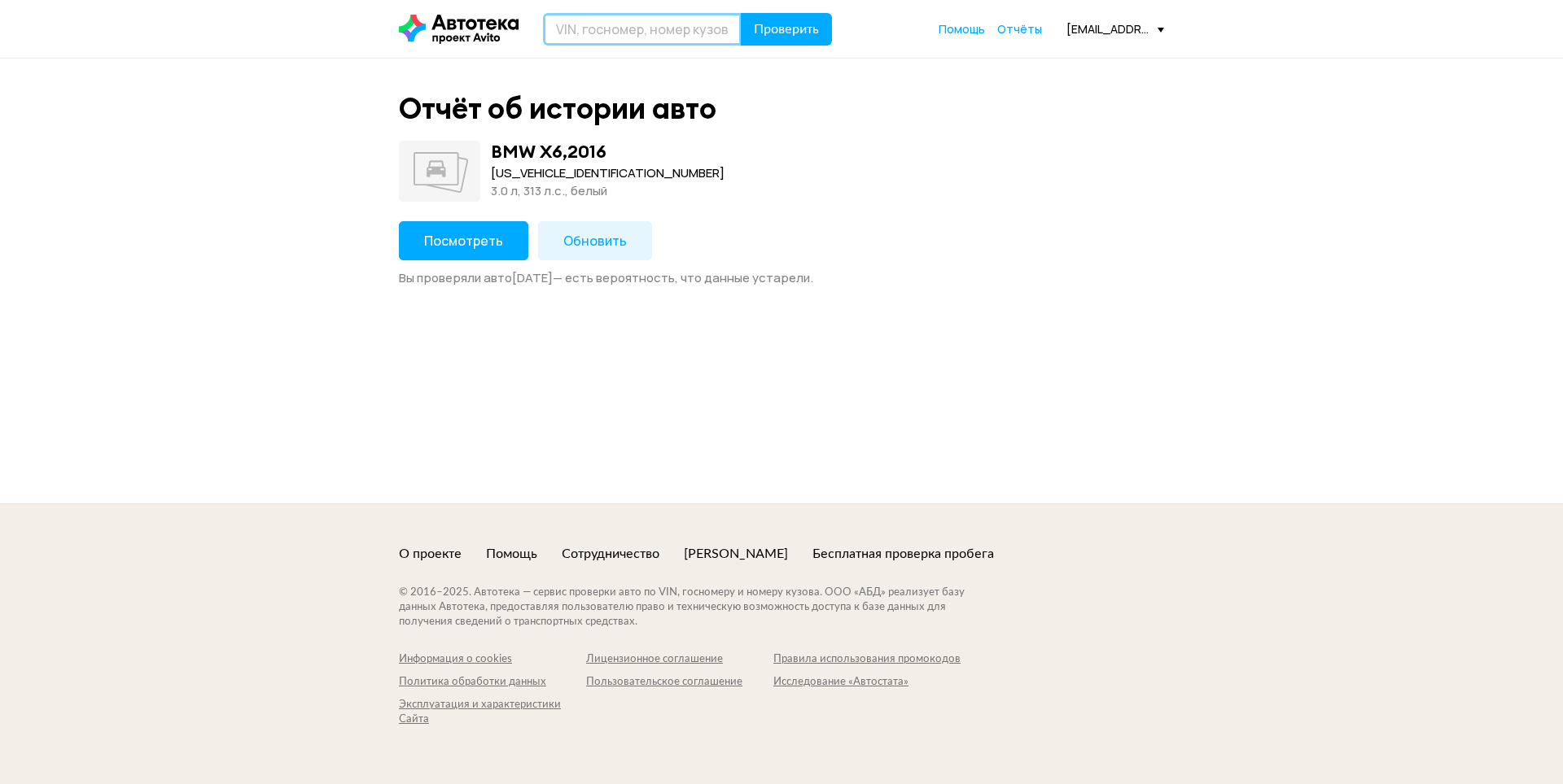
click at [588, 26] on input "text" at bounding box center [642, 29] width 199 height 32
paste input "[VEHICLE_IDENTIFICATION_NUMBER]"
type input "[VEHICLE_IDENTIFICATION_NUMBER]"
click at [787, 32] on span "Проверить" at bounding box center [786, 29] width 65 height 13
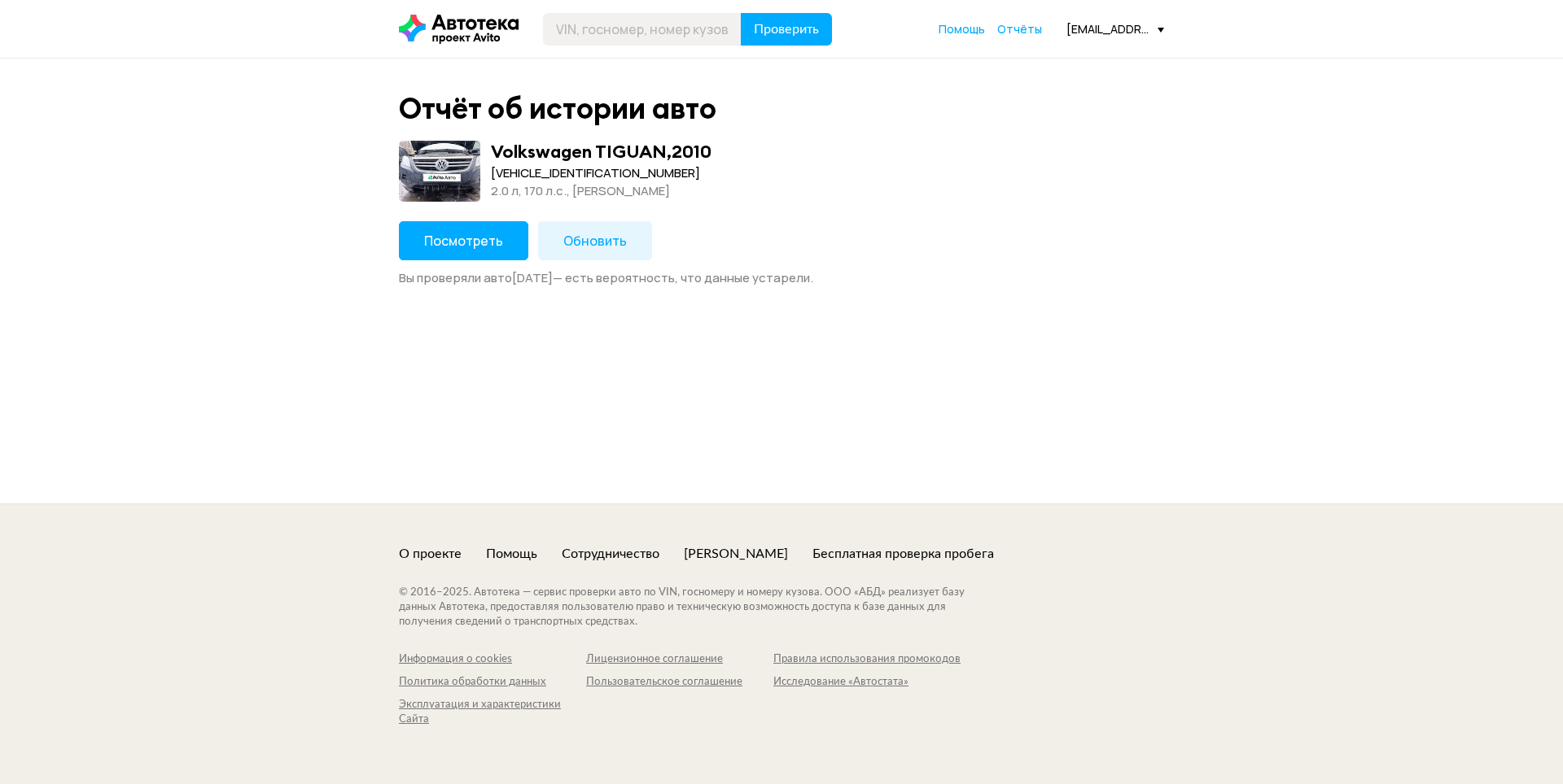
click at [493, 241] on span "Посмотреть" at bounding box center [464, 241] width 79 height 18
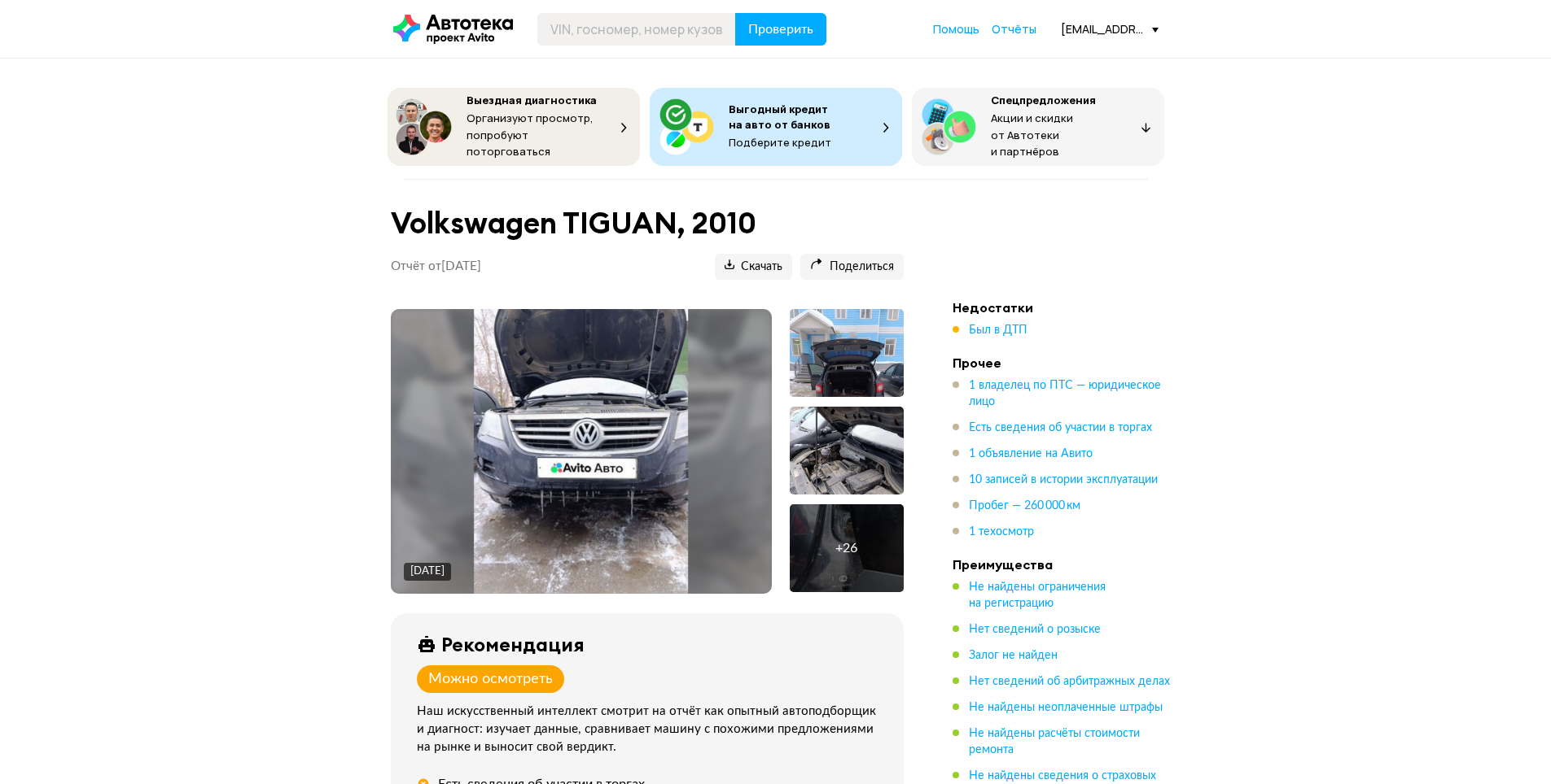
click at [638, 457] on img at bounding box center [580, 451] width 214 height 285
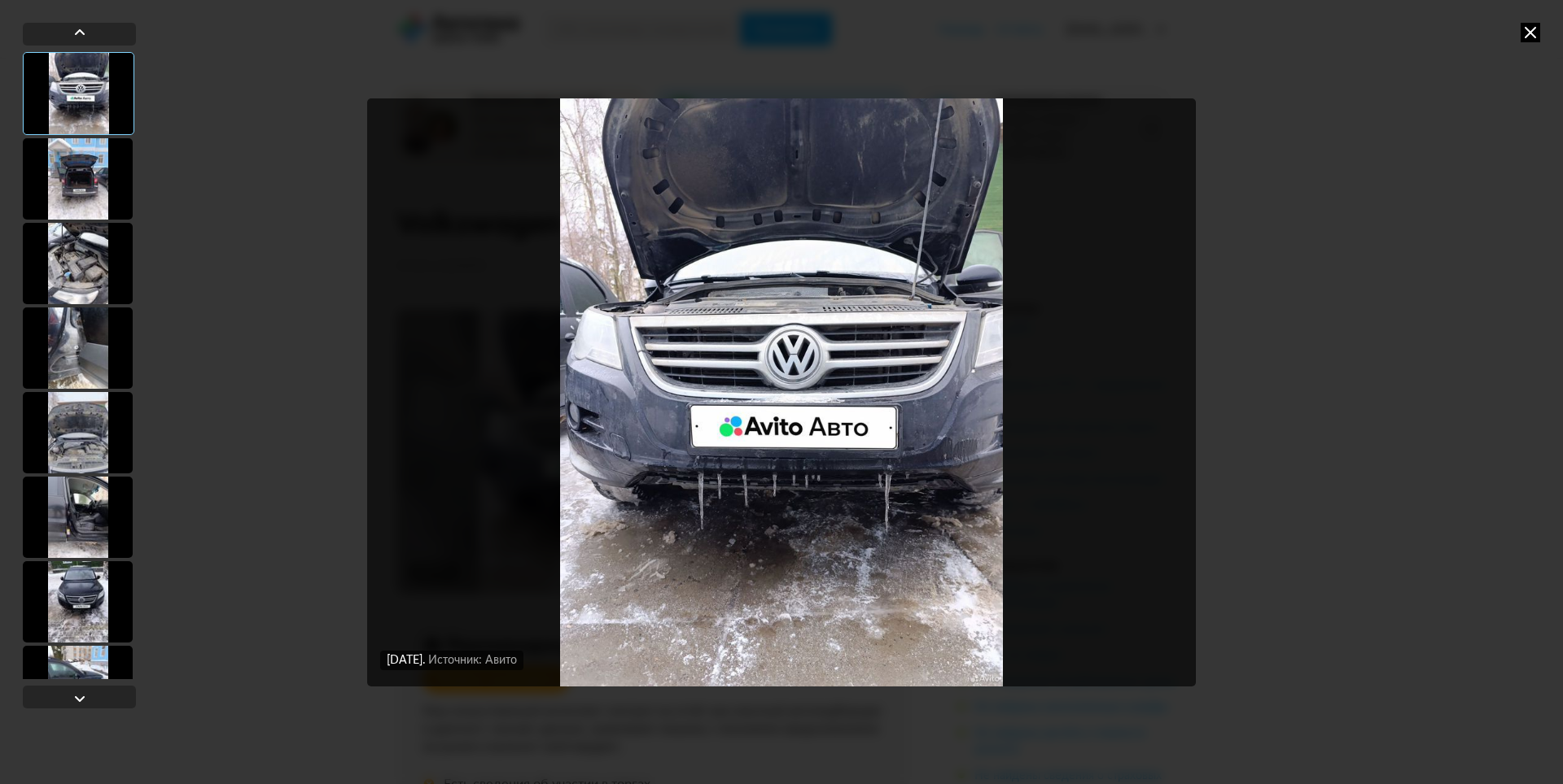
click at [80, 188] on div at bounding box center [78, 178] width 110 height 81
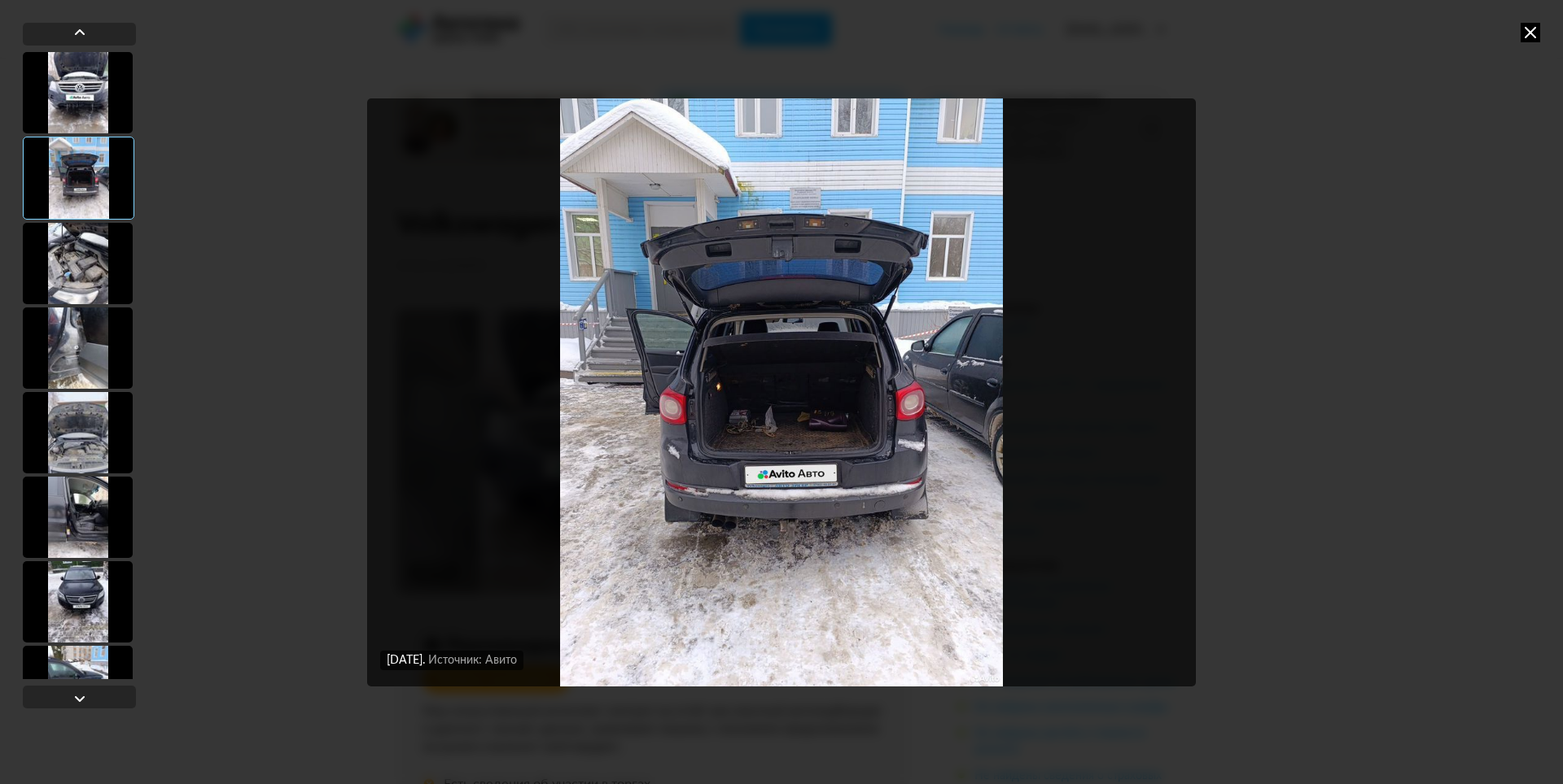
click at [73, 261] on div at bounding box center [78, 263] width 110 height 81
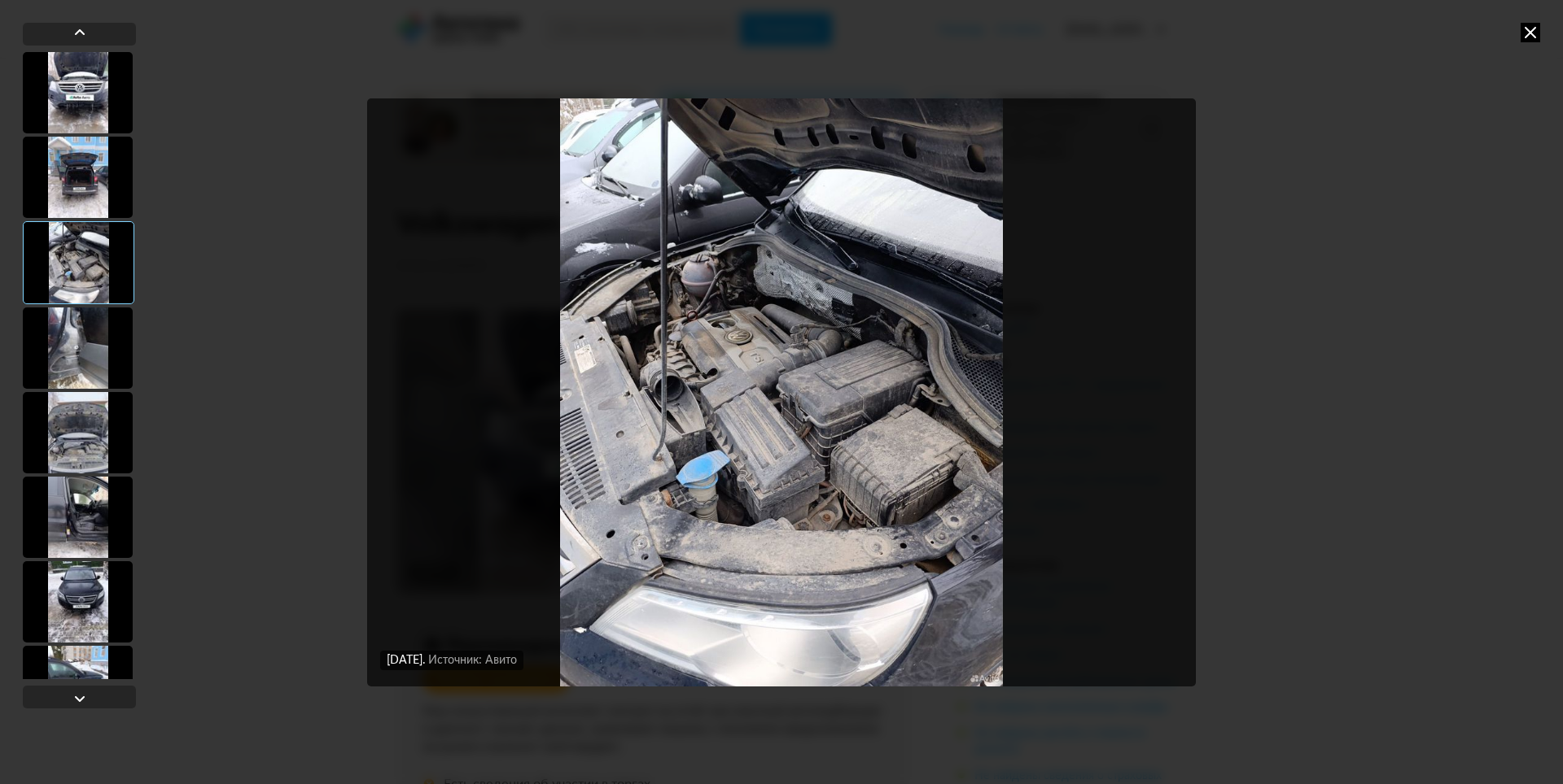
click at [84, 349] on div at bounding box center [78, 348] width 110 height 81
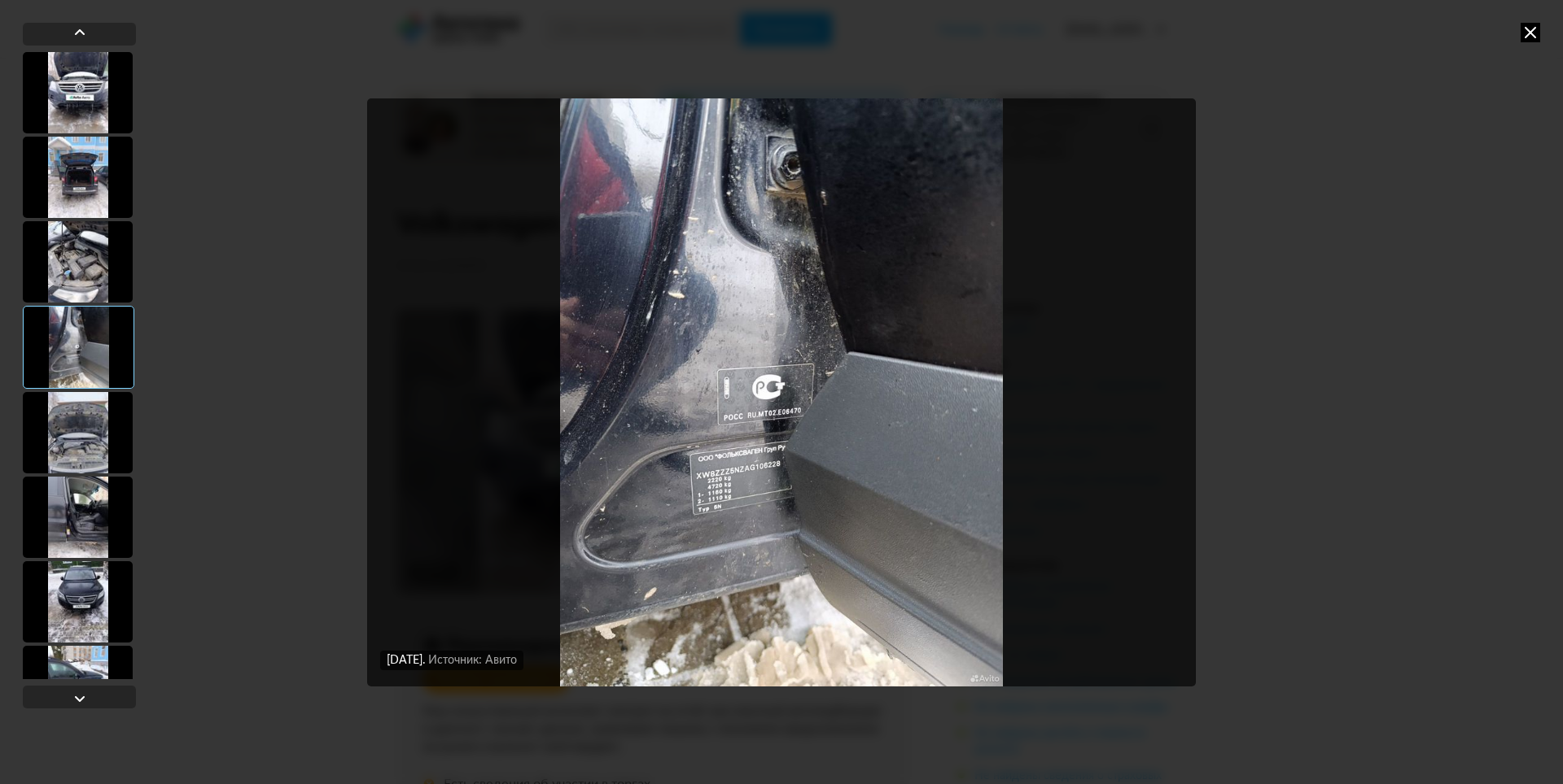
click at [79, 433] on div at bounding box center [78, 433] width 110 height 81
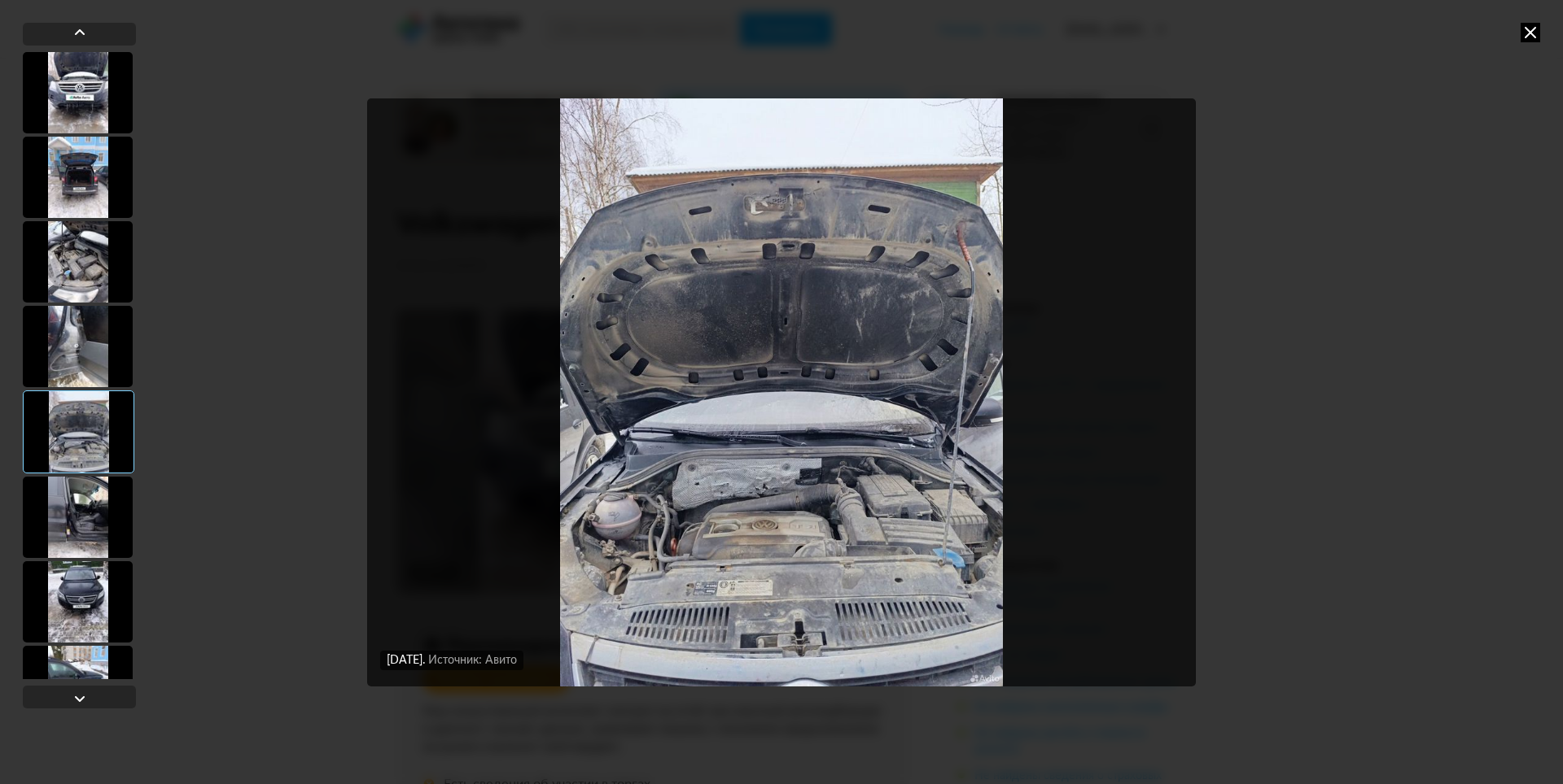
click at [73, 514] on div at bounding box center [78, 517] width 110 height 81
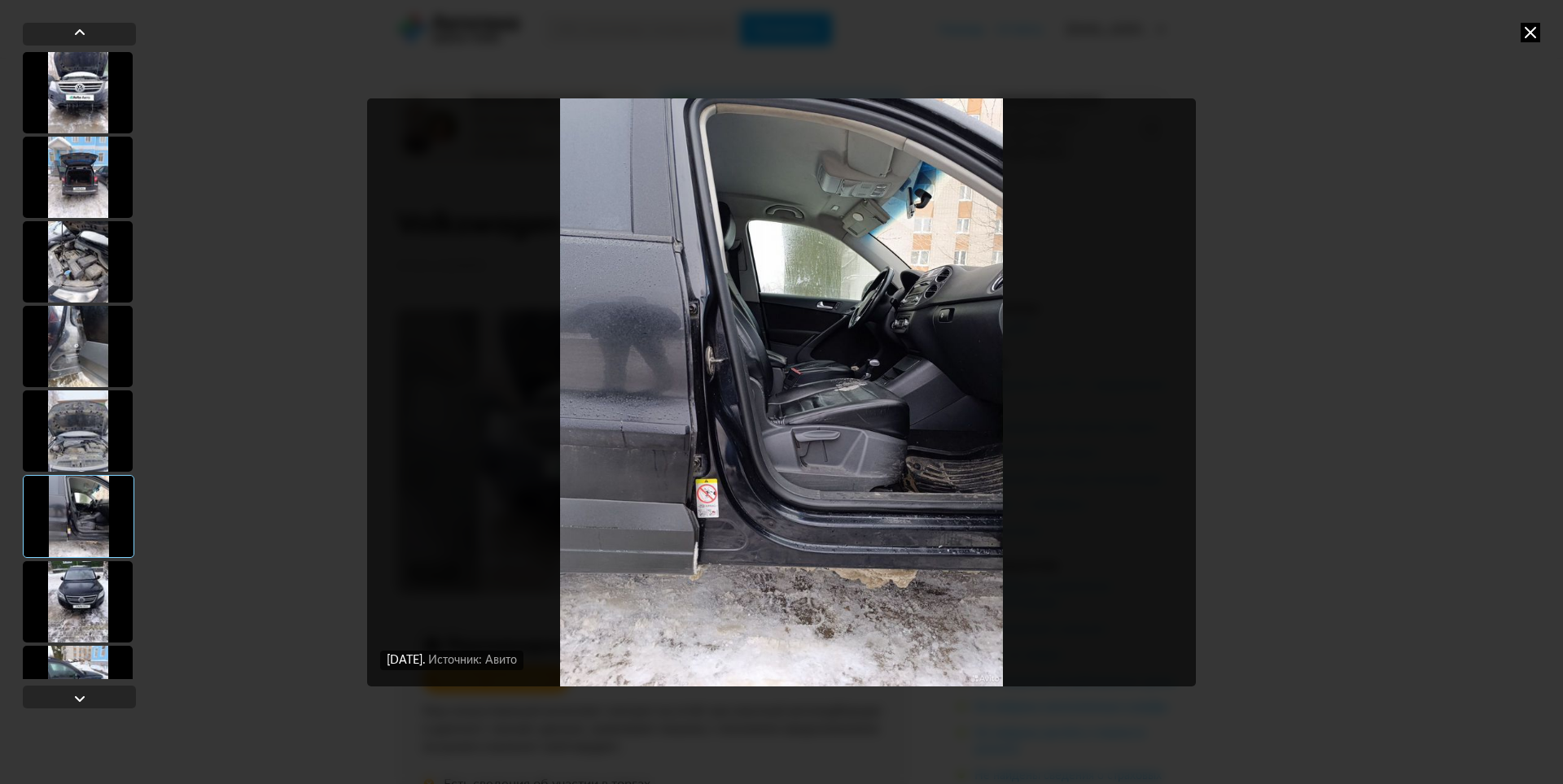
click at [87, 584] on div at bounding box center [78, 601] width 110 height 81
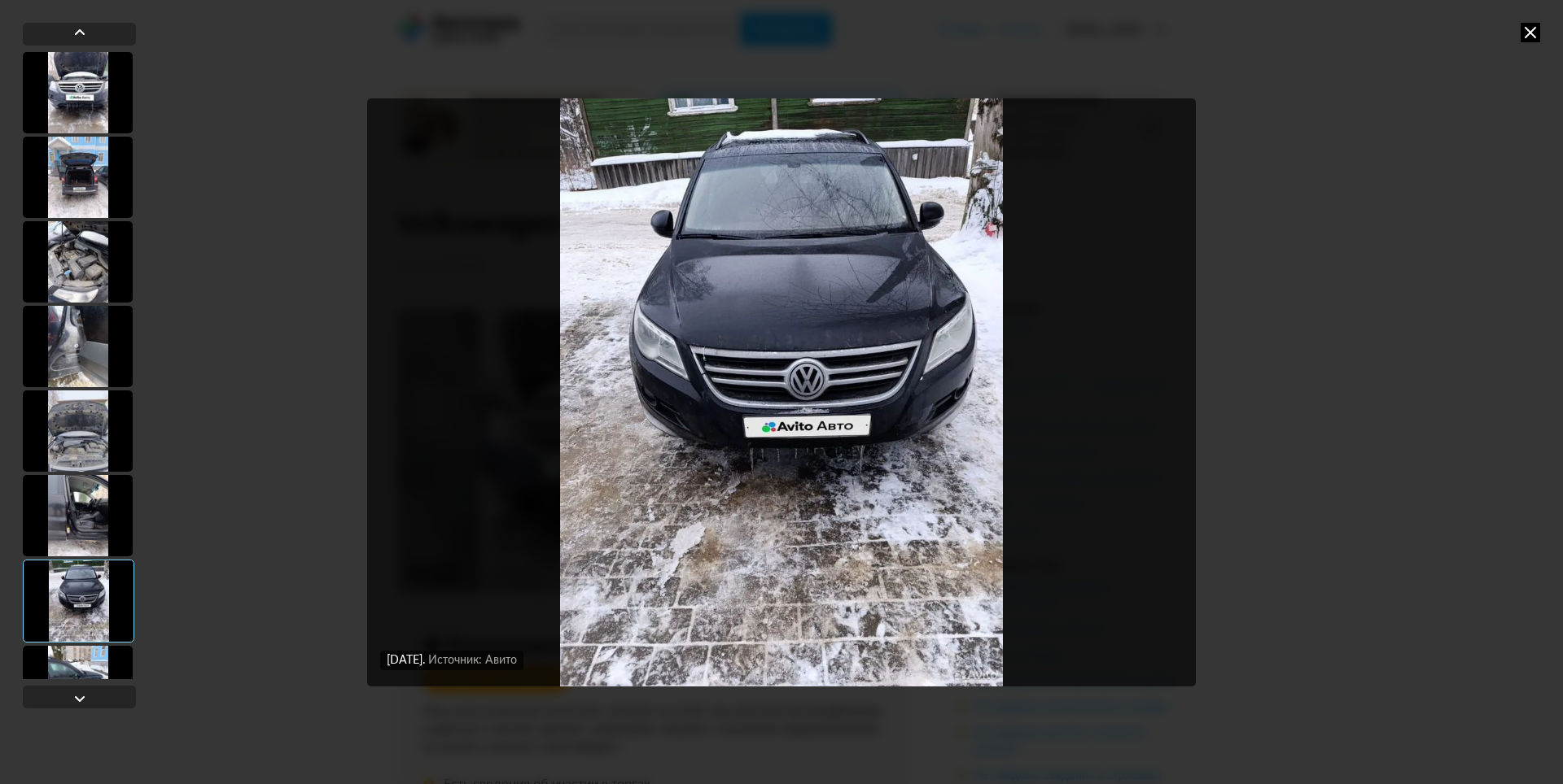
click at [76, 660] on div at bounding box center [78, 686] width 110 height 81
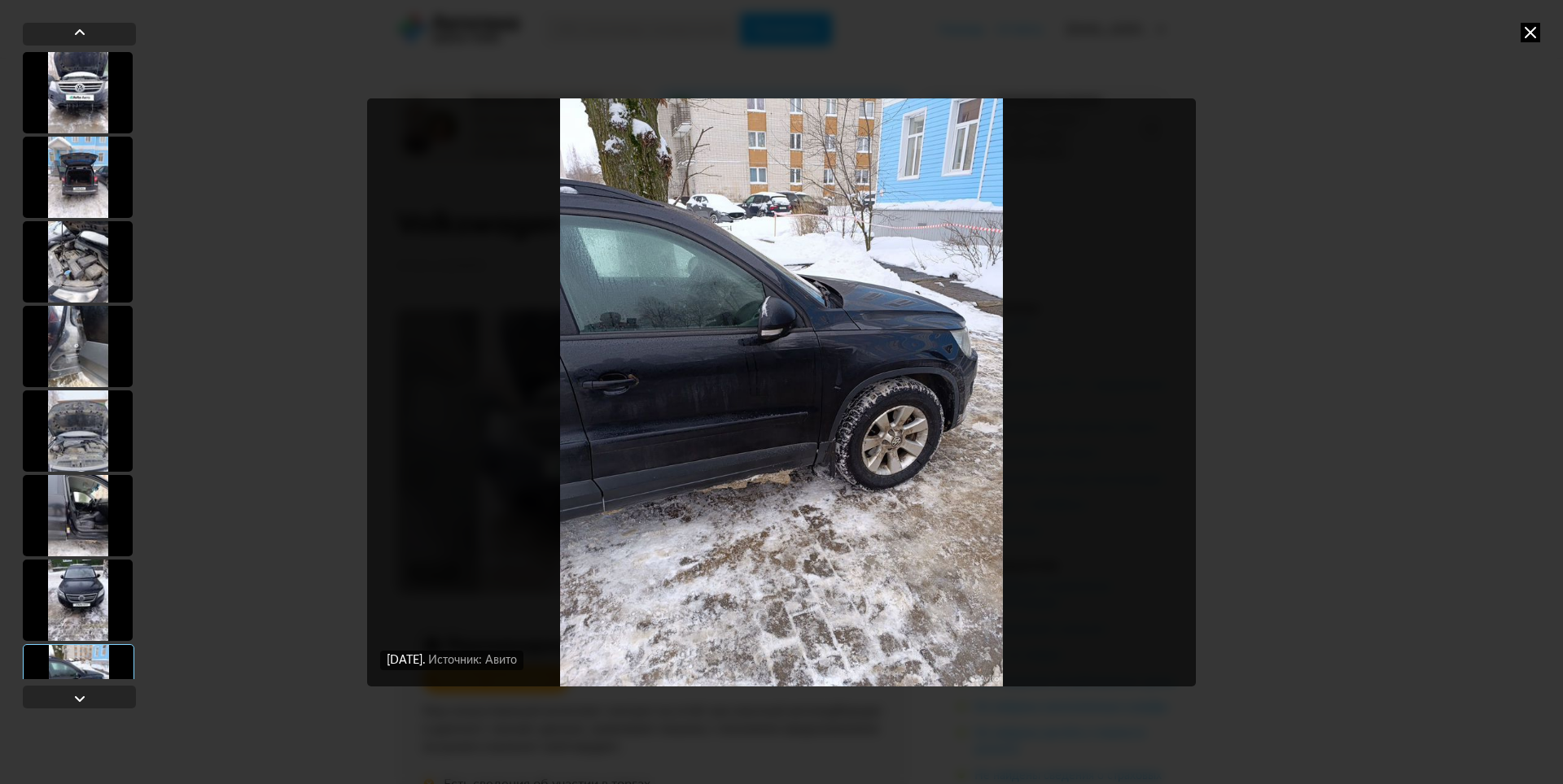
scroll to position [163, 0]
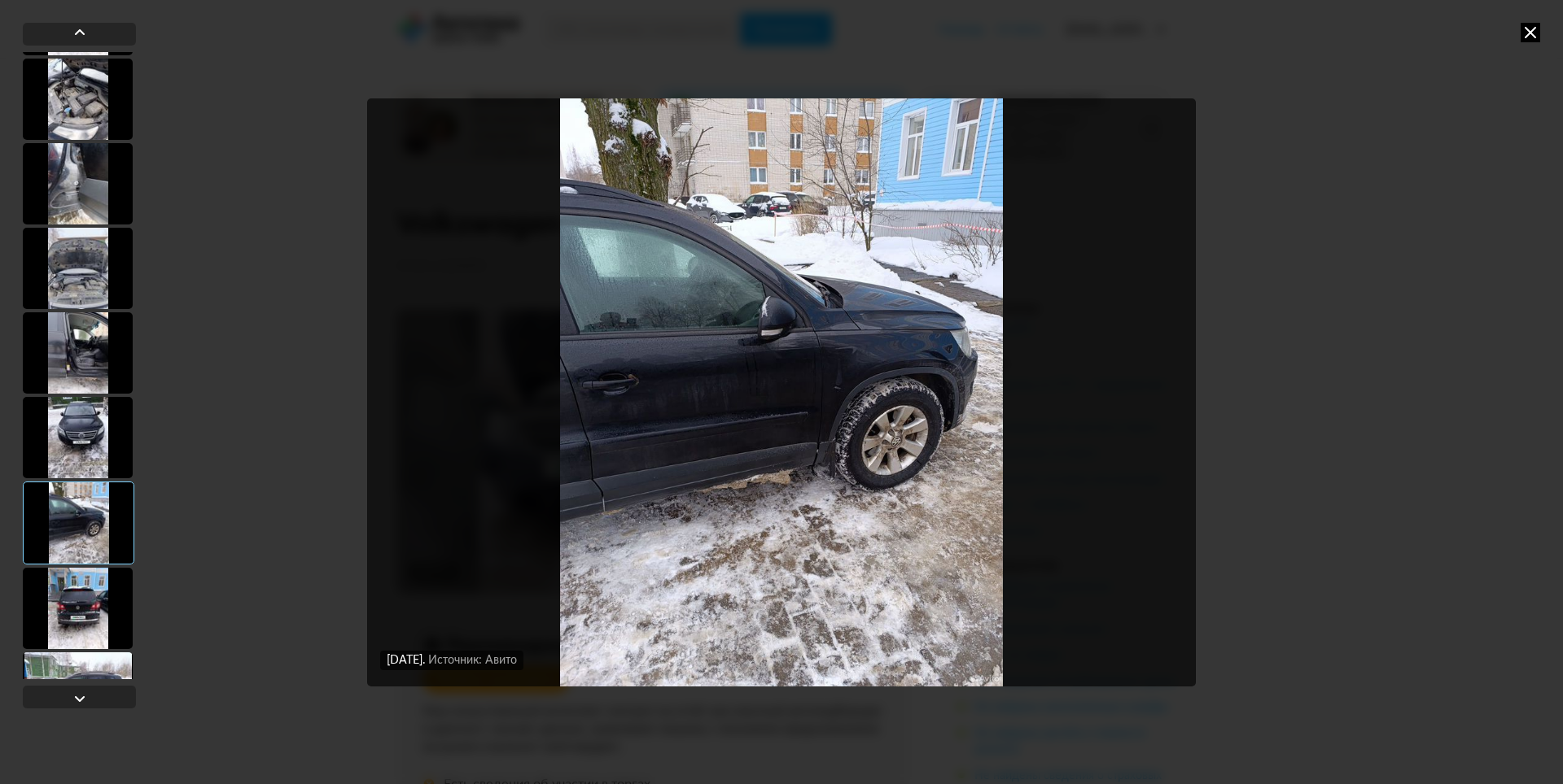
click at [94, 435] on div at bounding box center [78, 437] width 110 height 81
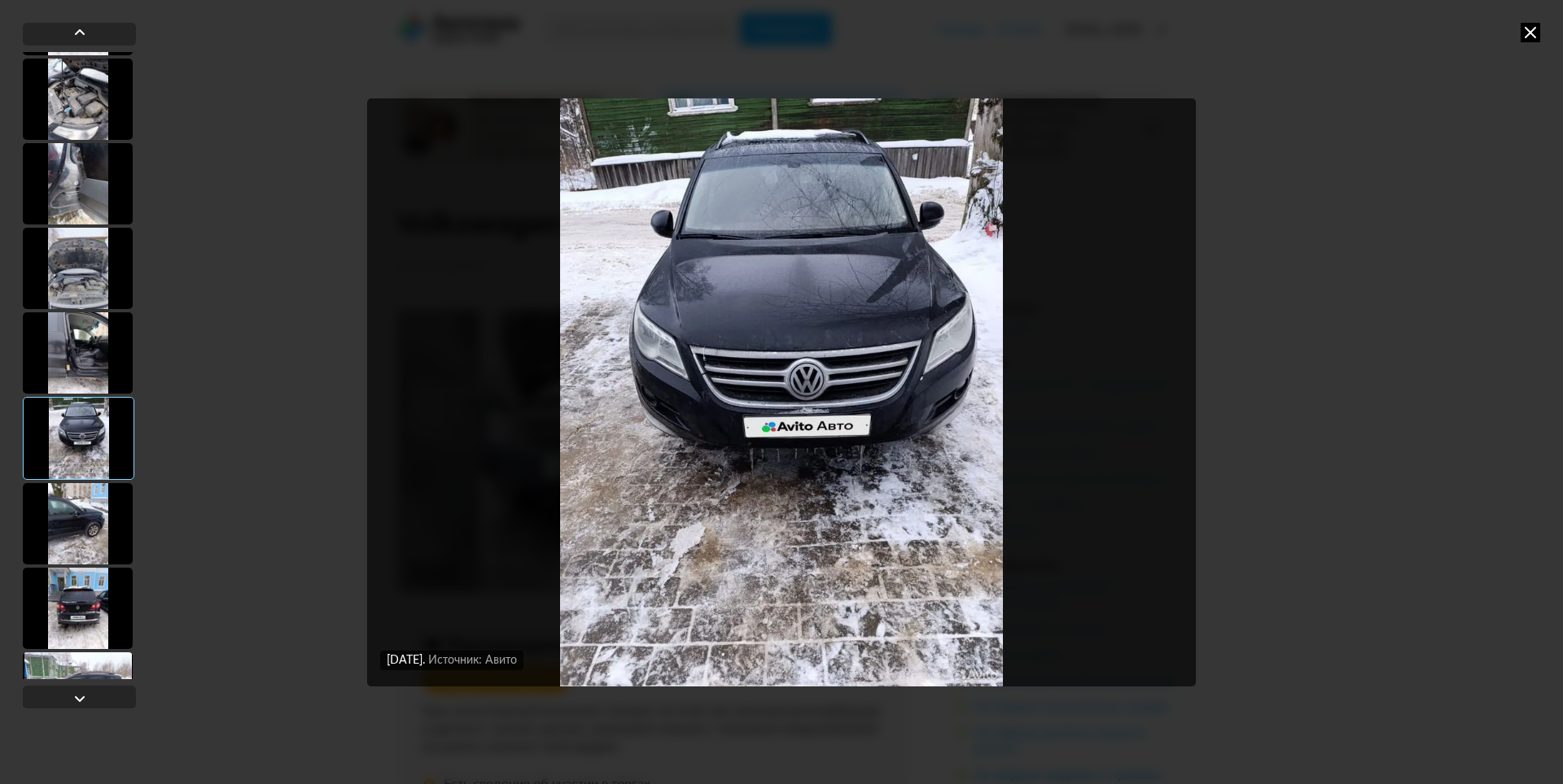
click at [96, 519] on div at bounding box center [78, 524] width 110 height 81
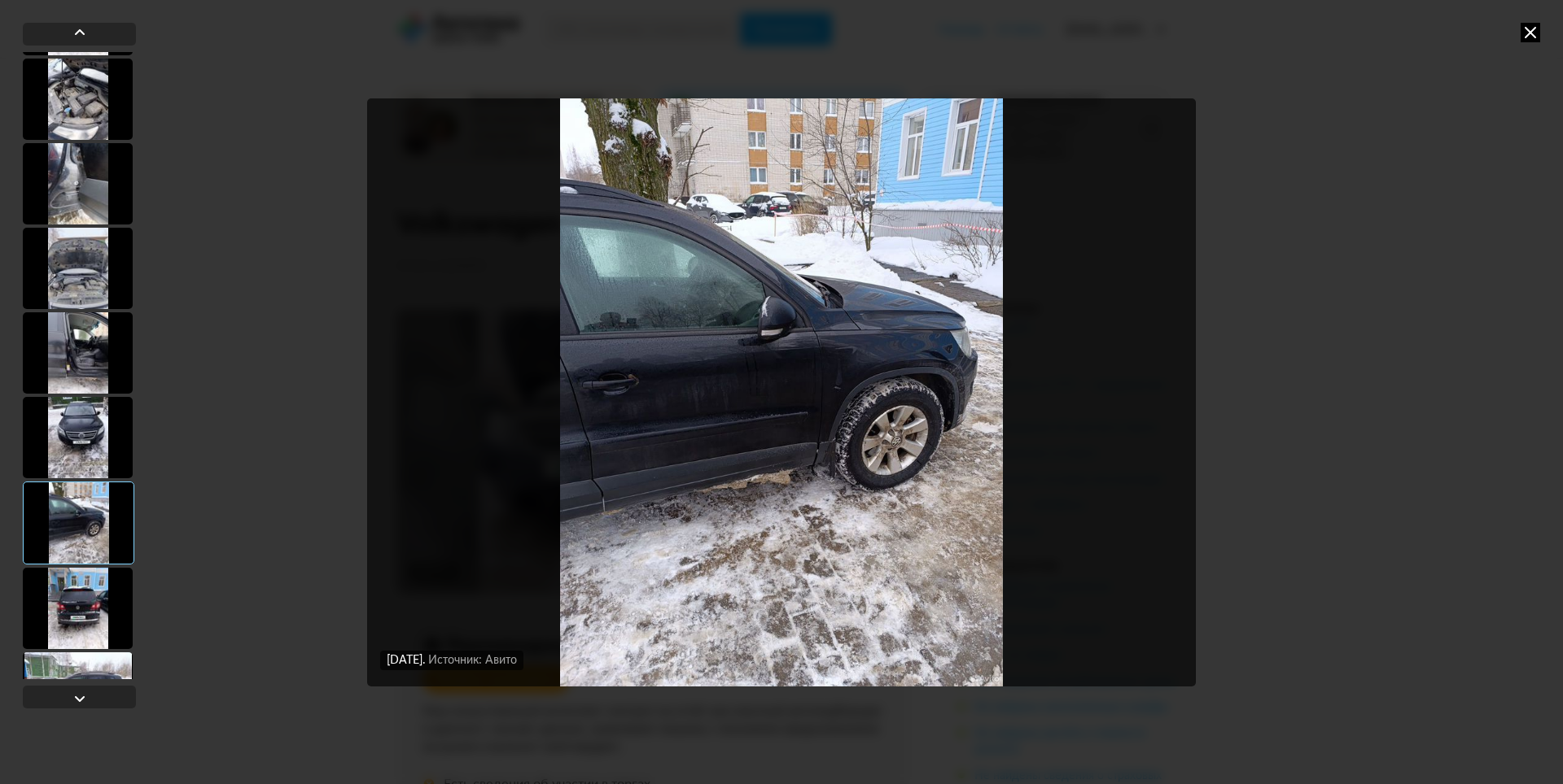
click at [85, 582] on div at bounding box center [78, 608] width 110 height 81
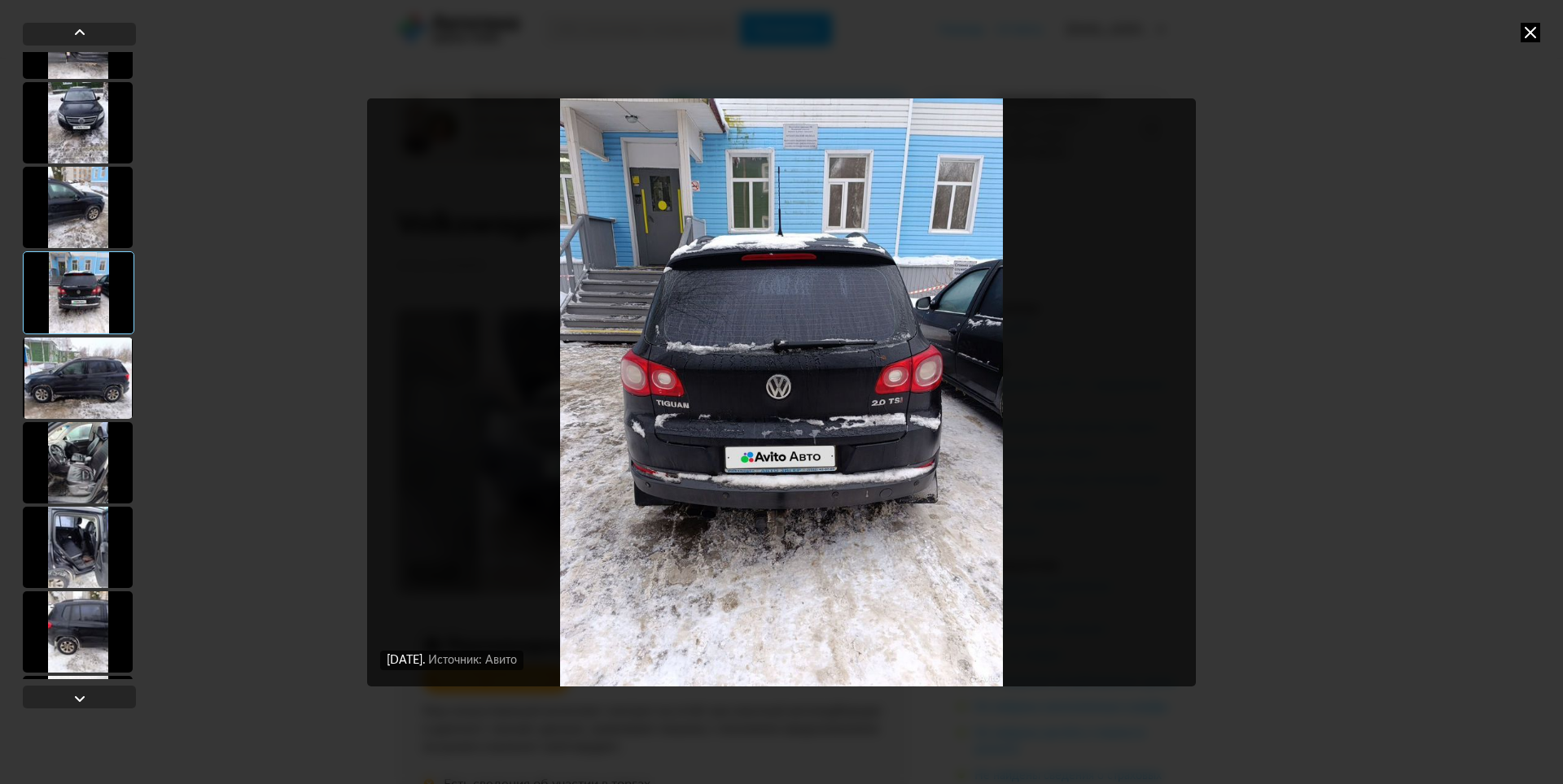
scroll to position [488, 0]
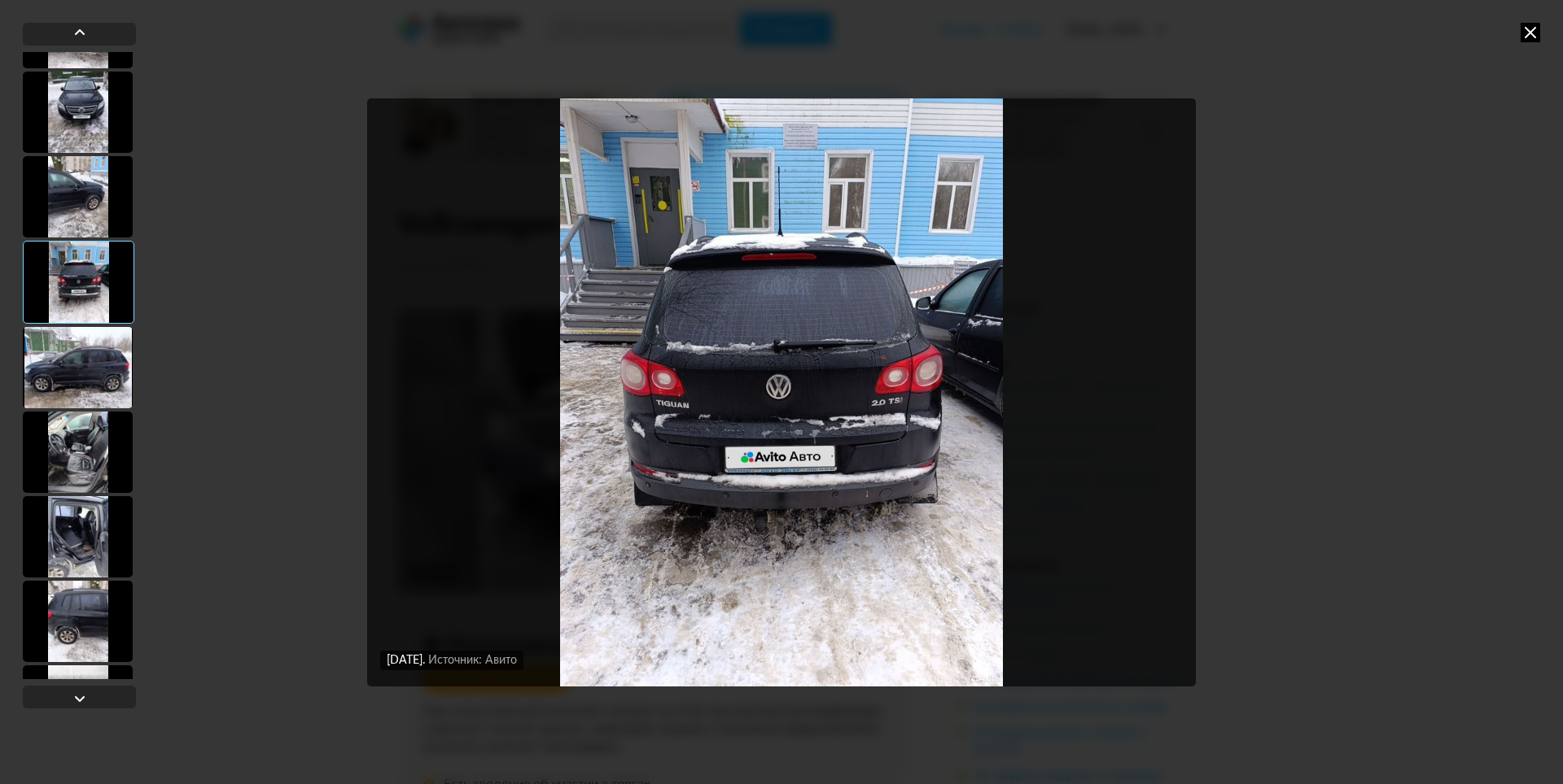
click at [90, 366] on div at bounding box center [78, 367] width 110 height 81
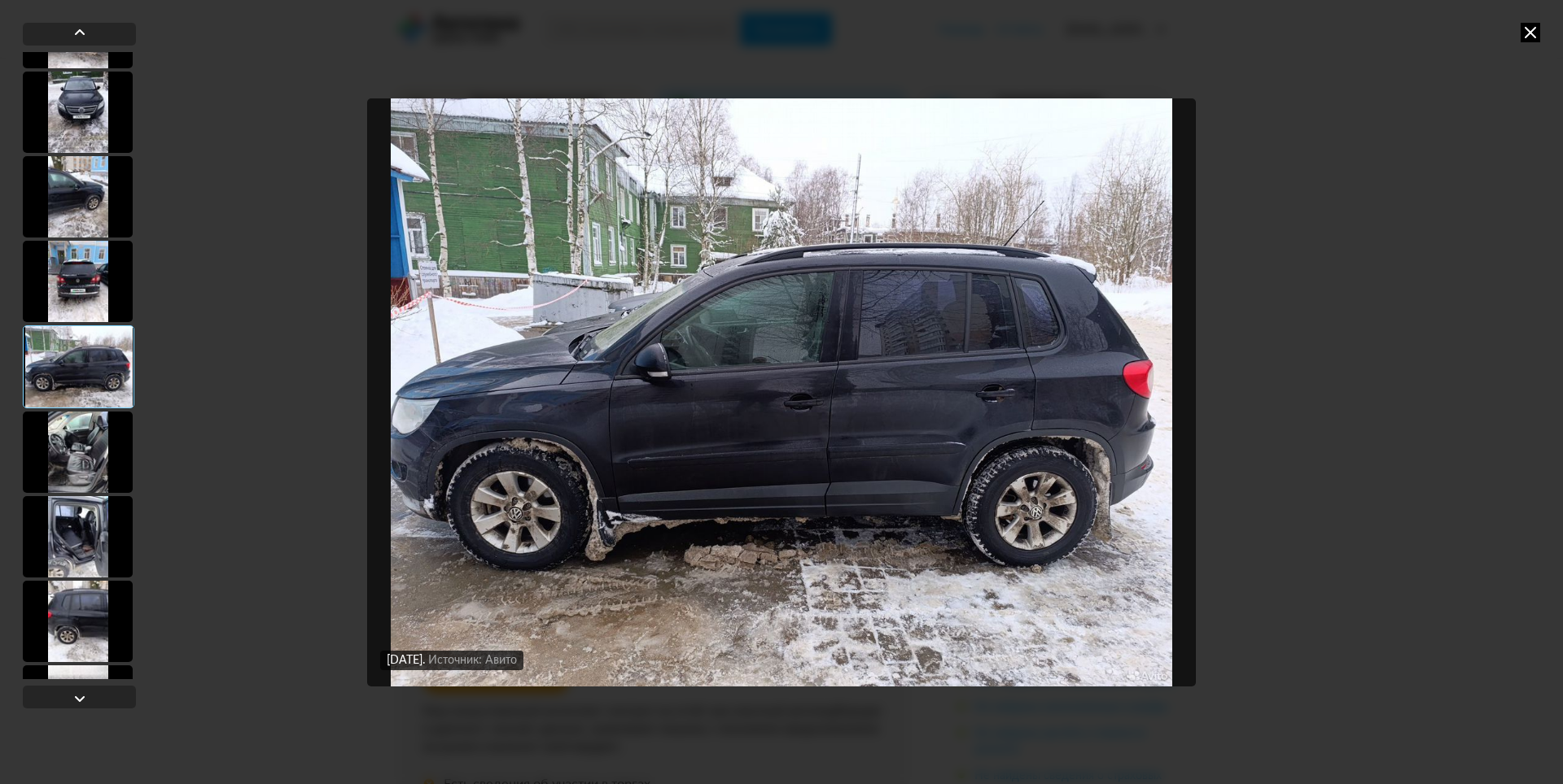
click at [107, 460] on div at bounding box center [78, 452] width 110 height 81
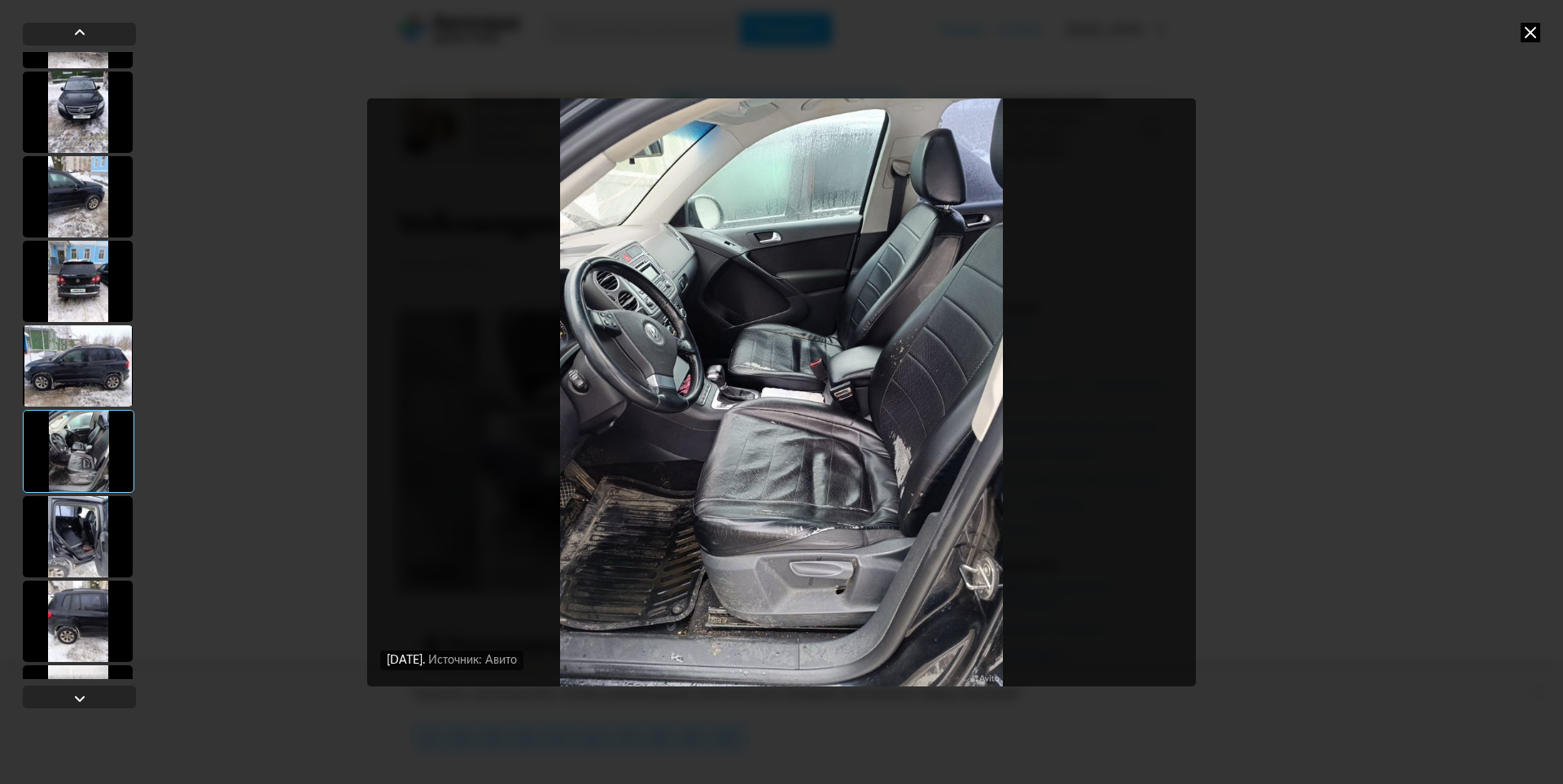
click at [92, 535] on div at bounding box center [78, 537] width 110 height 81
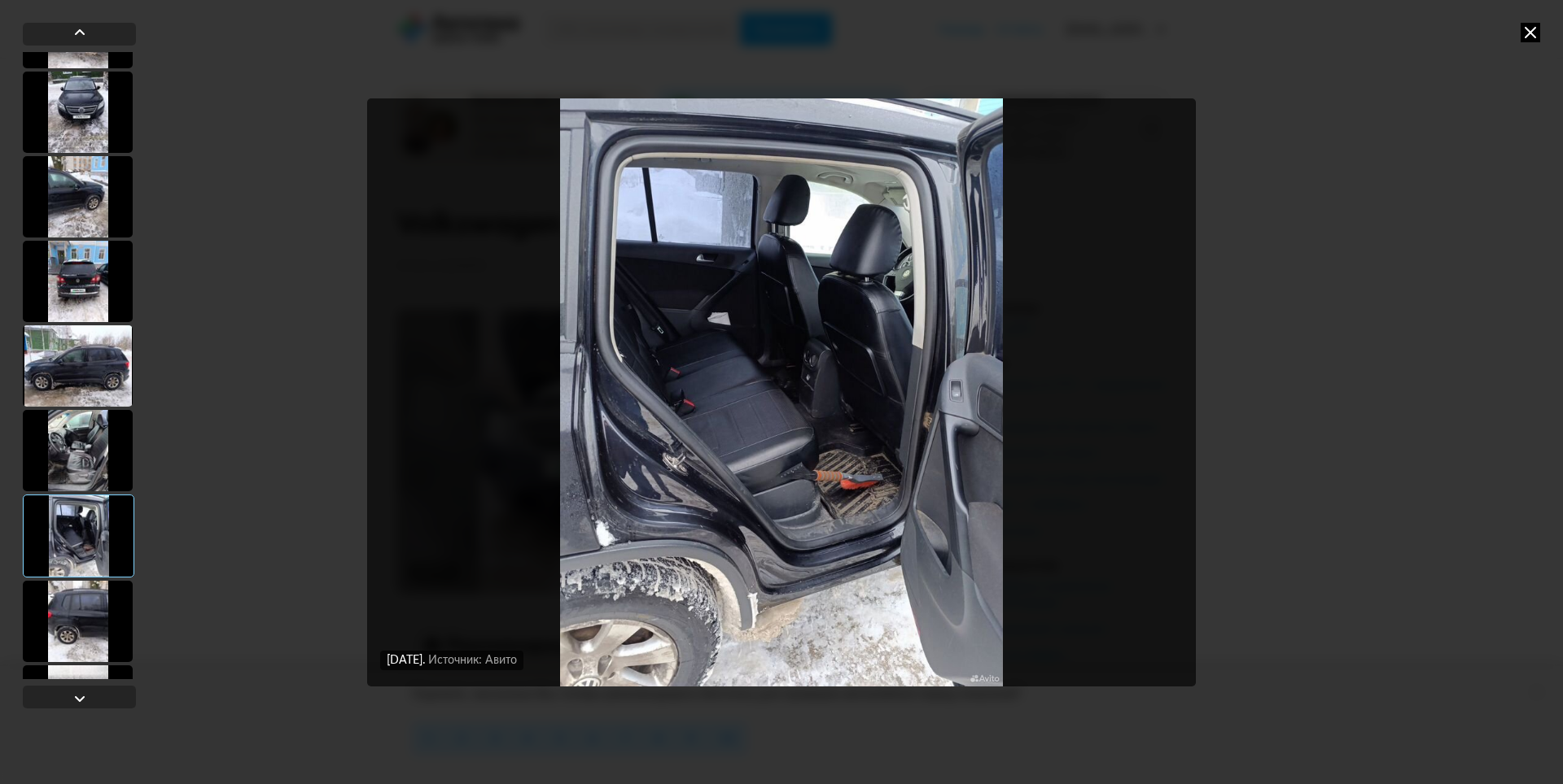
click at [85, 614] on div at bounding box center [78, 621] width 110 height 81
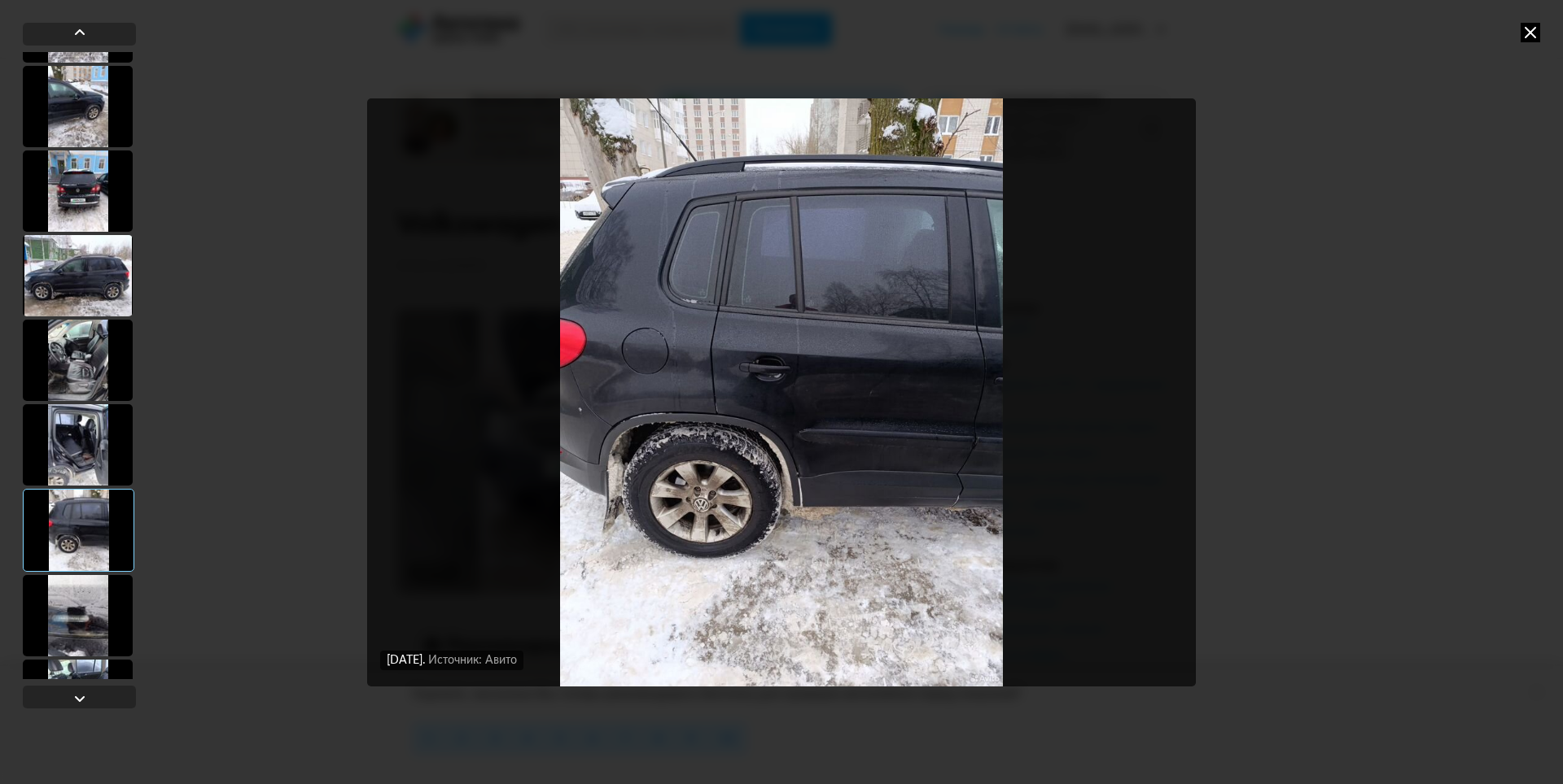
scroll to position [651, 0]
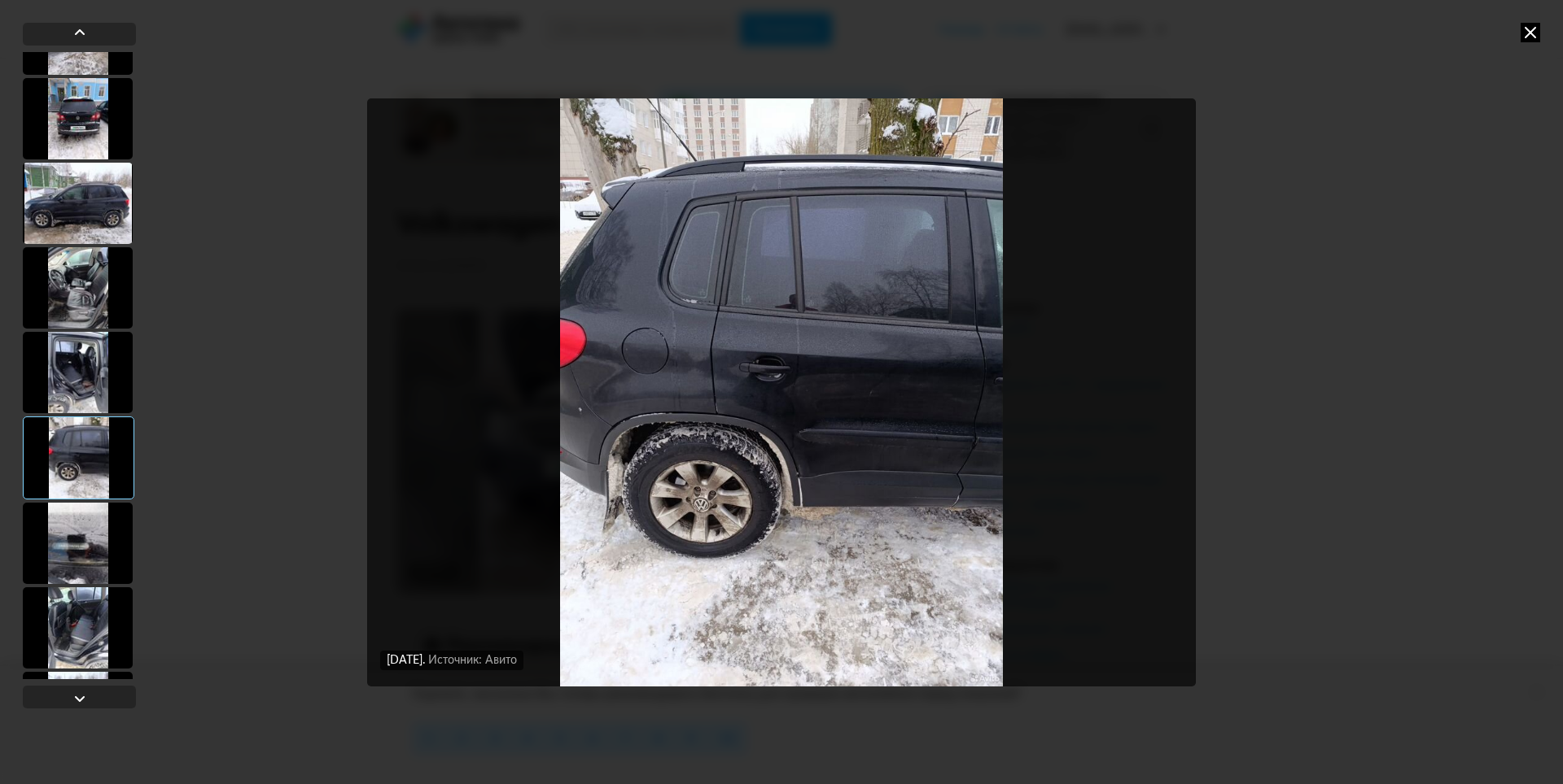
click at [95, 552] on div at bounding box center [78, 543] width 110 height 81
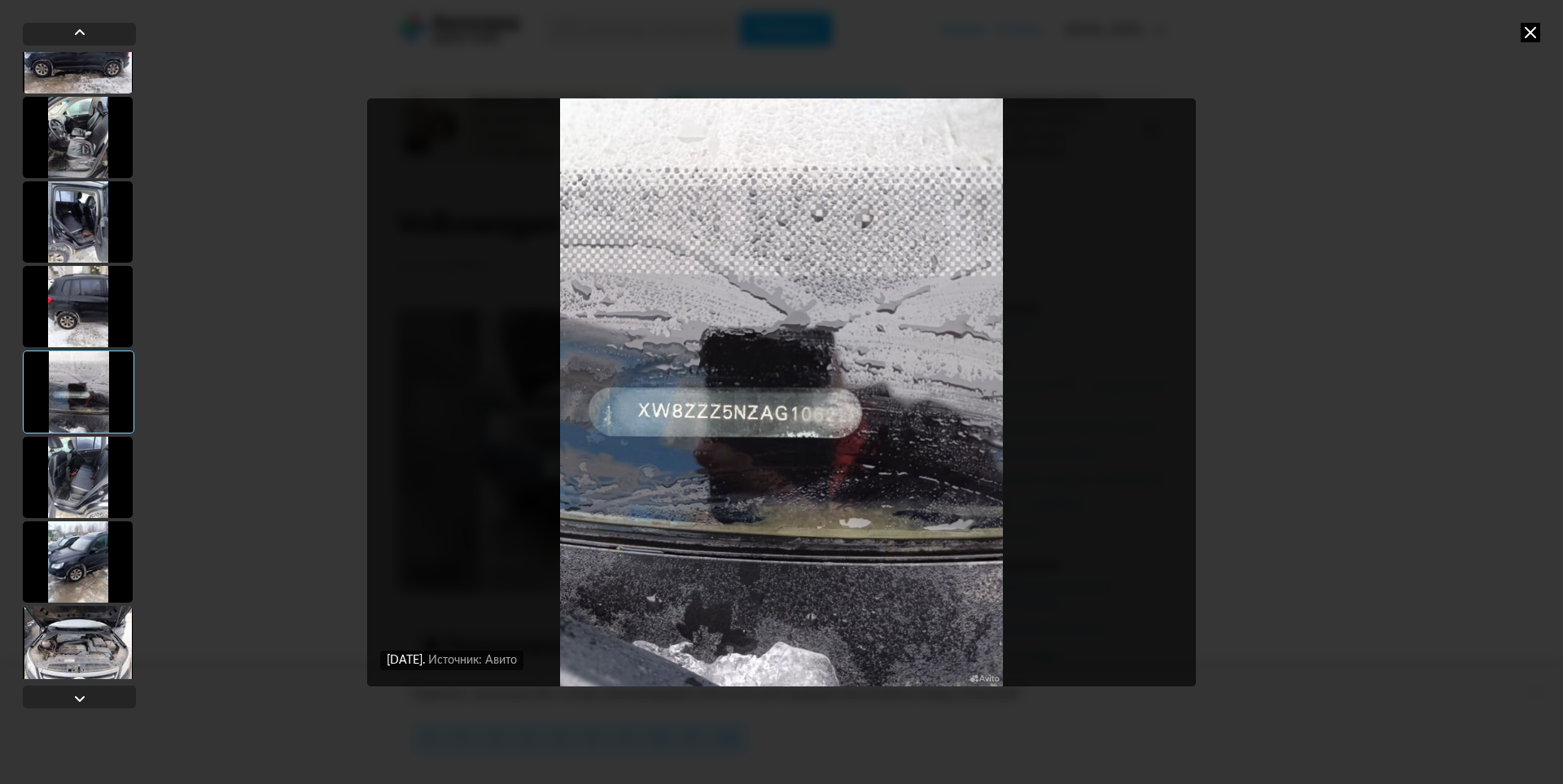
scroll to position [814, 0]
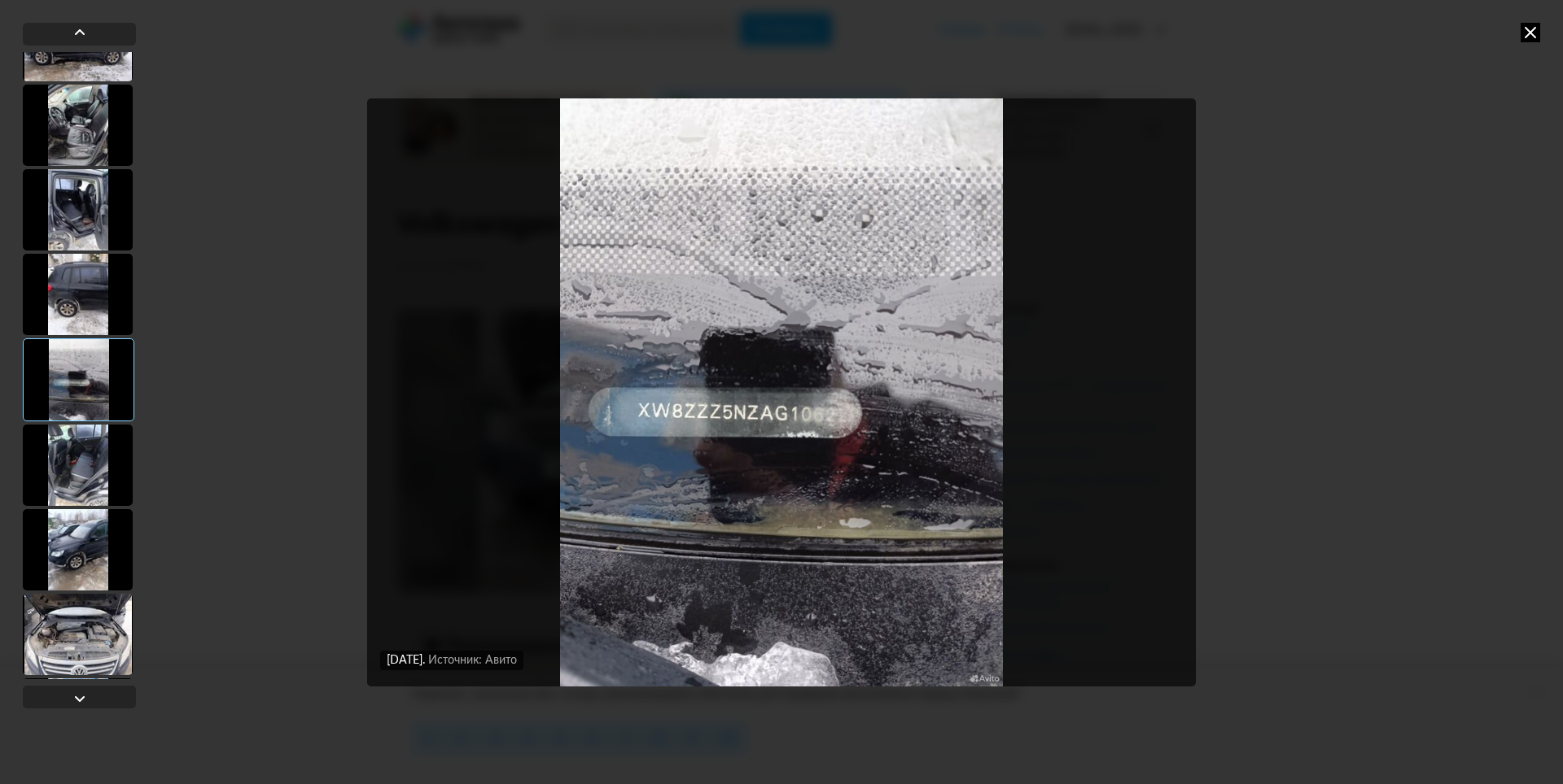
click at [93, 481] on div at bounding box center [78, 465] width 110 height 81
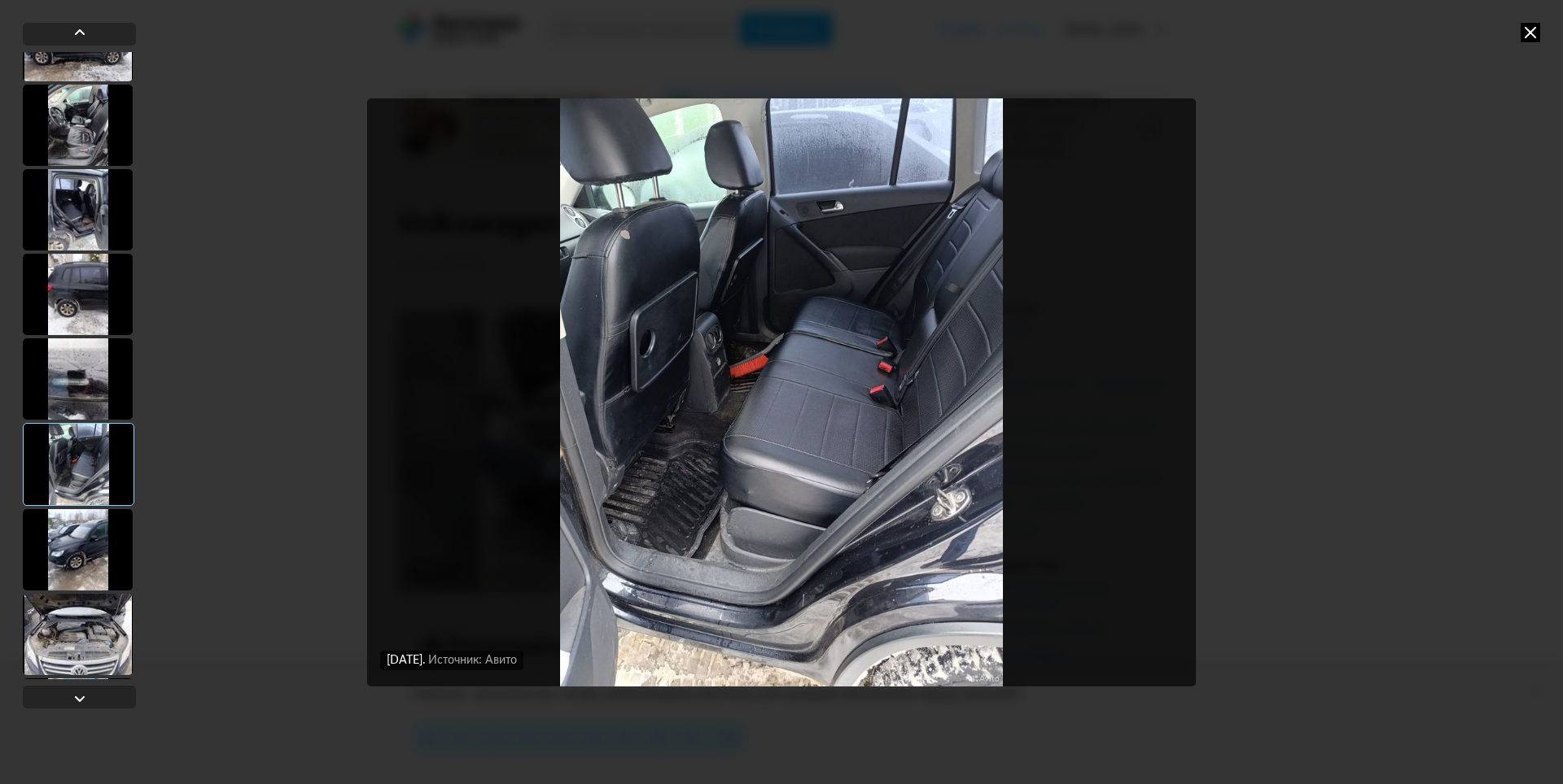
click at [77, 552] on div at bounding box center [78, 549] width 110 height 81
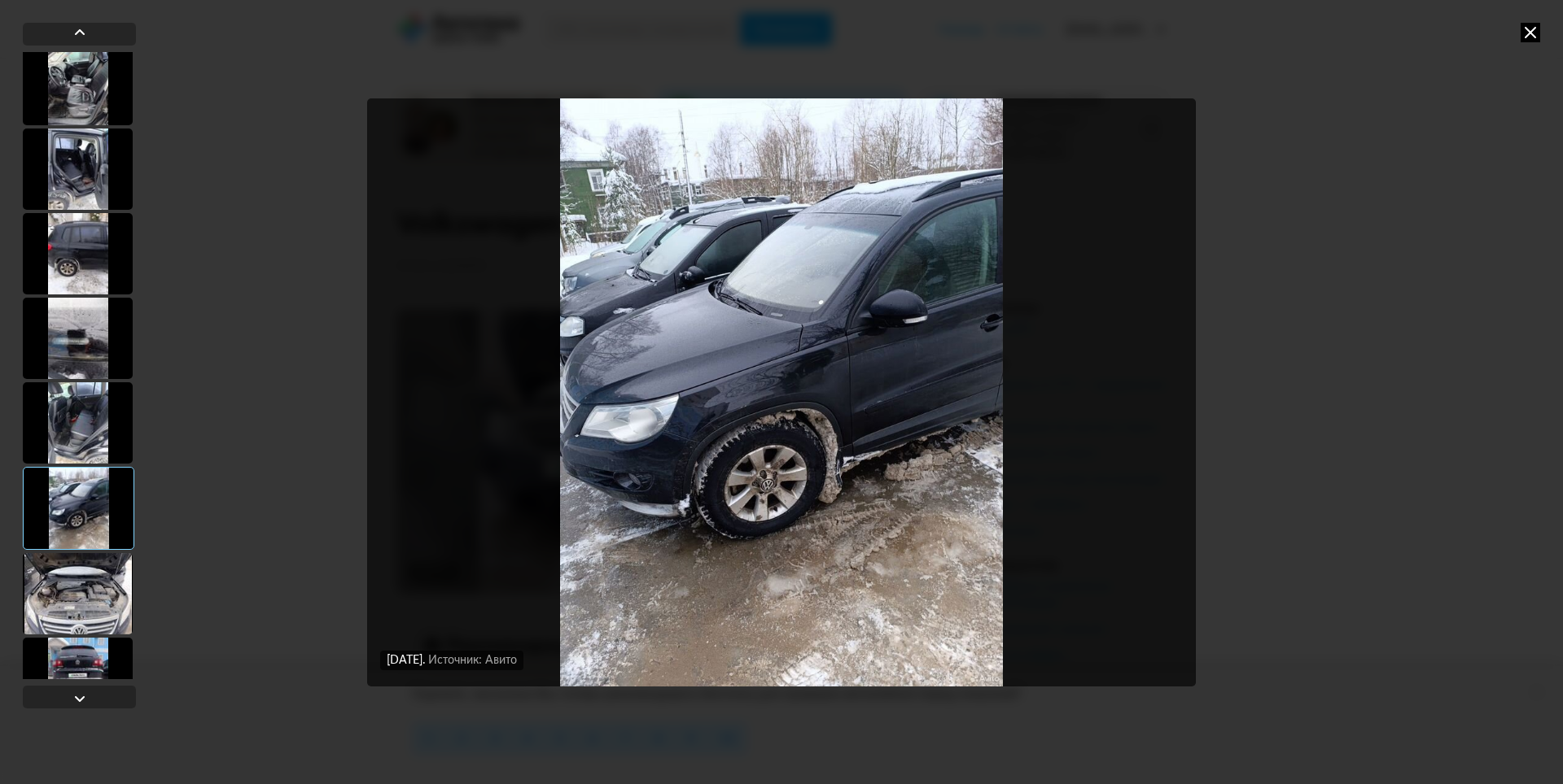
scroll to position [977, 0]
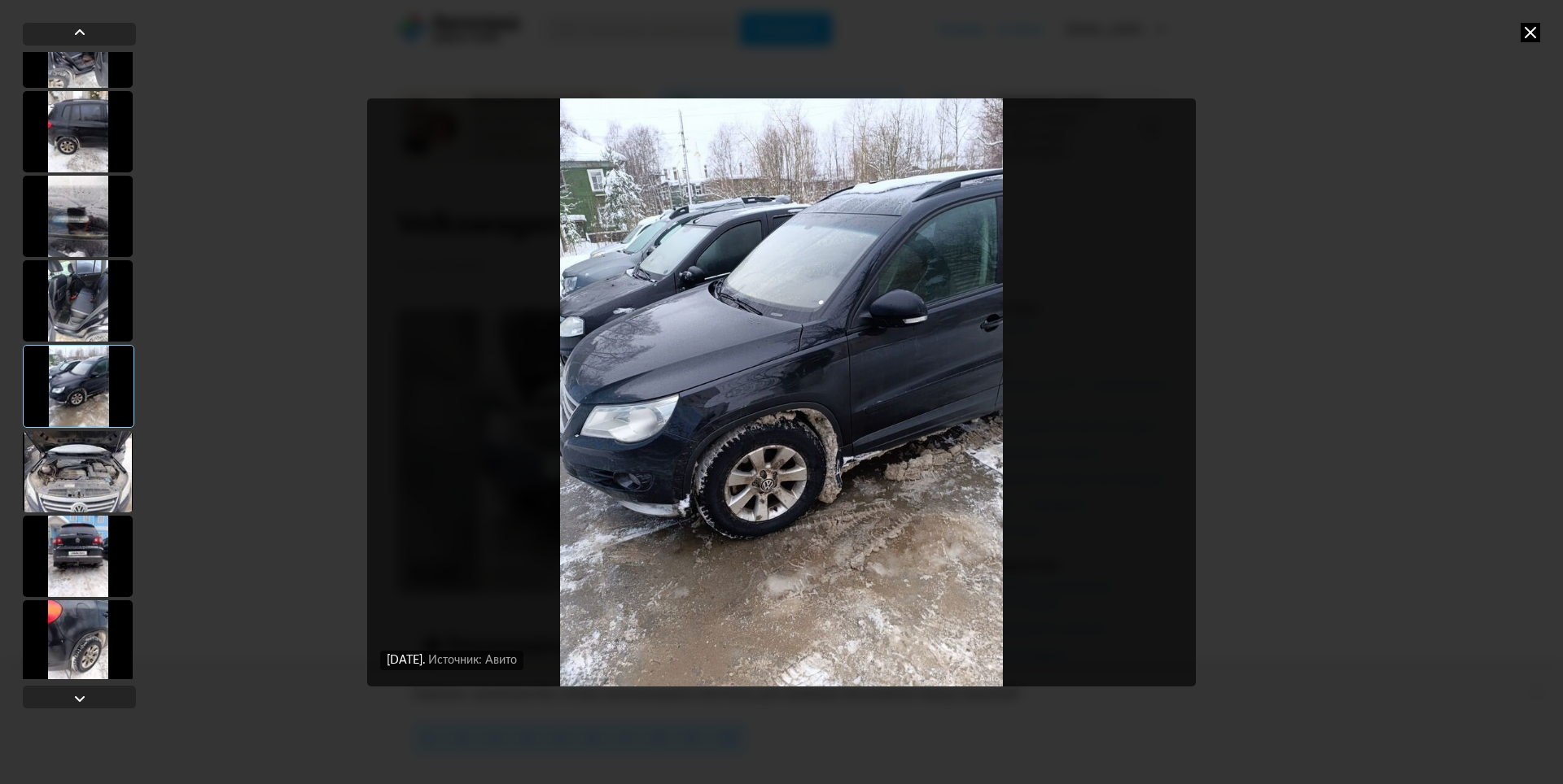
click at [93, 493] on div at bounding box center [78, 471] width 110 height 81
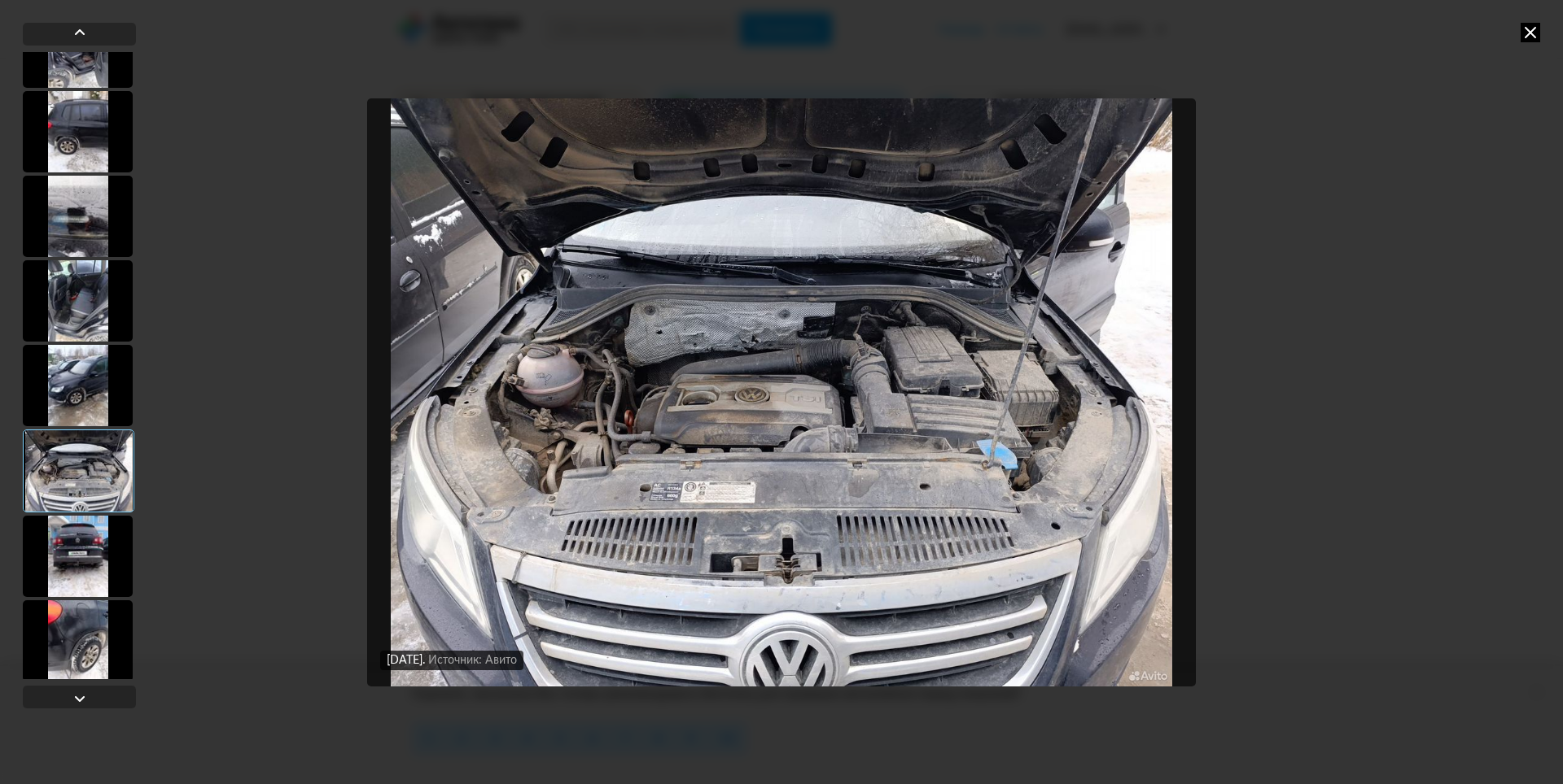
click at [85, 531] on div at bounding box center [78, 556] width 110 height 81
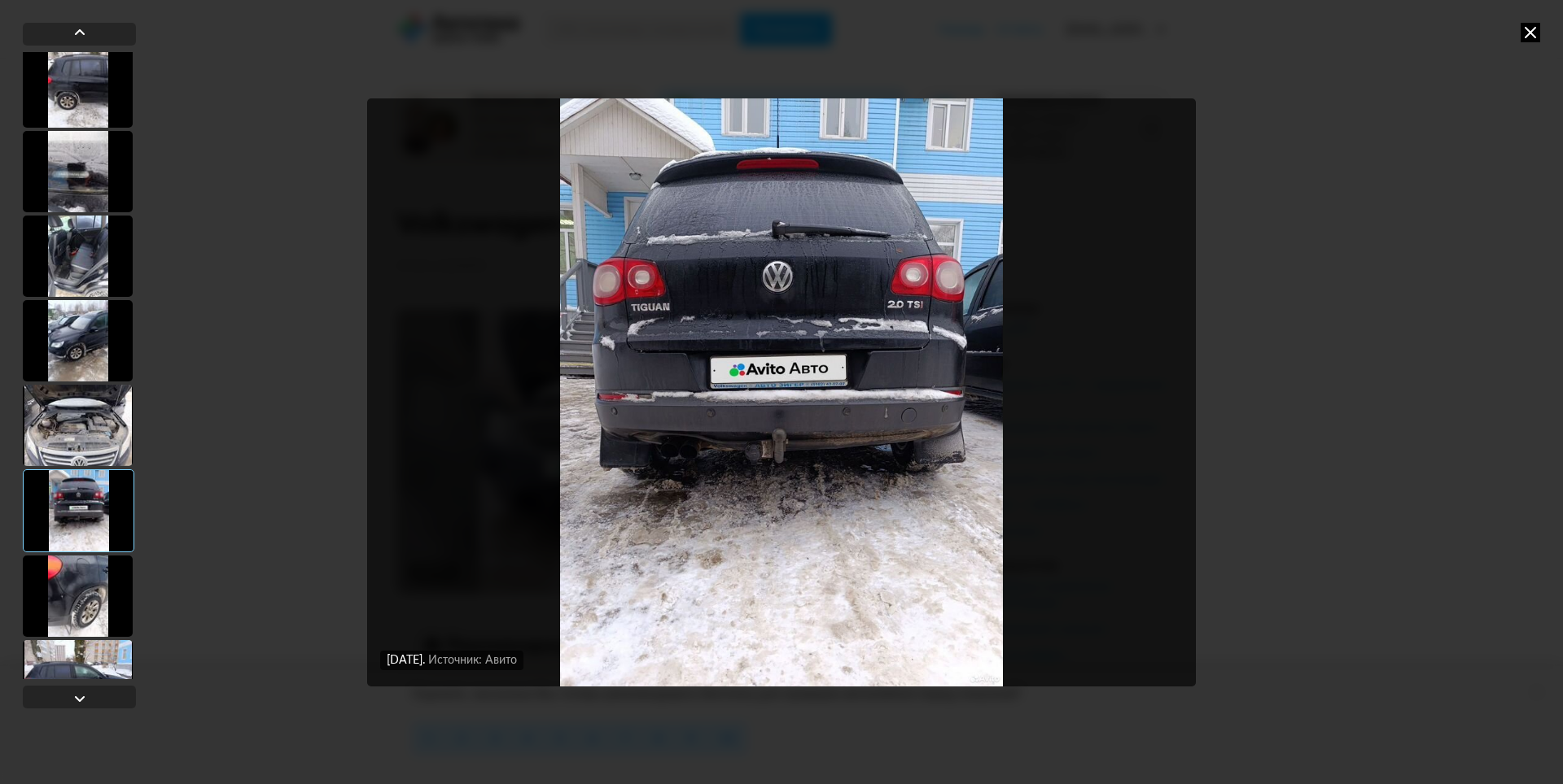
scroll to position [1058, 0]
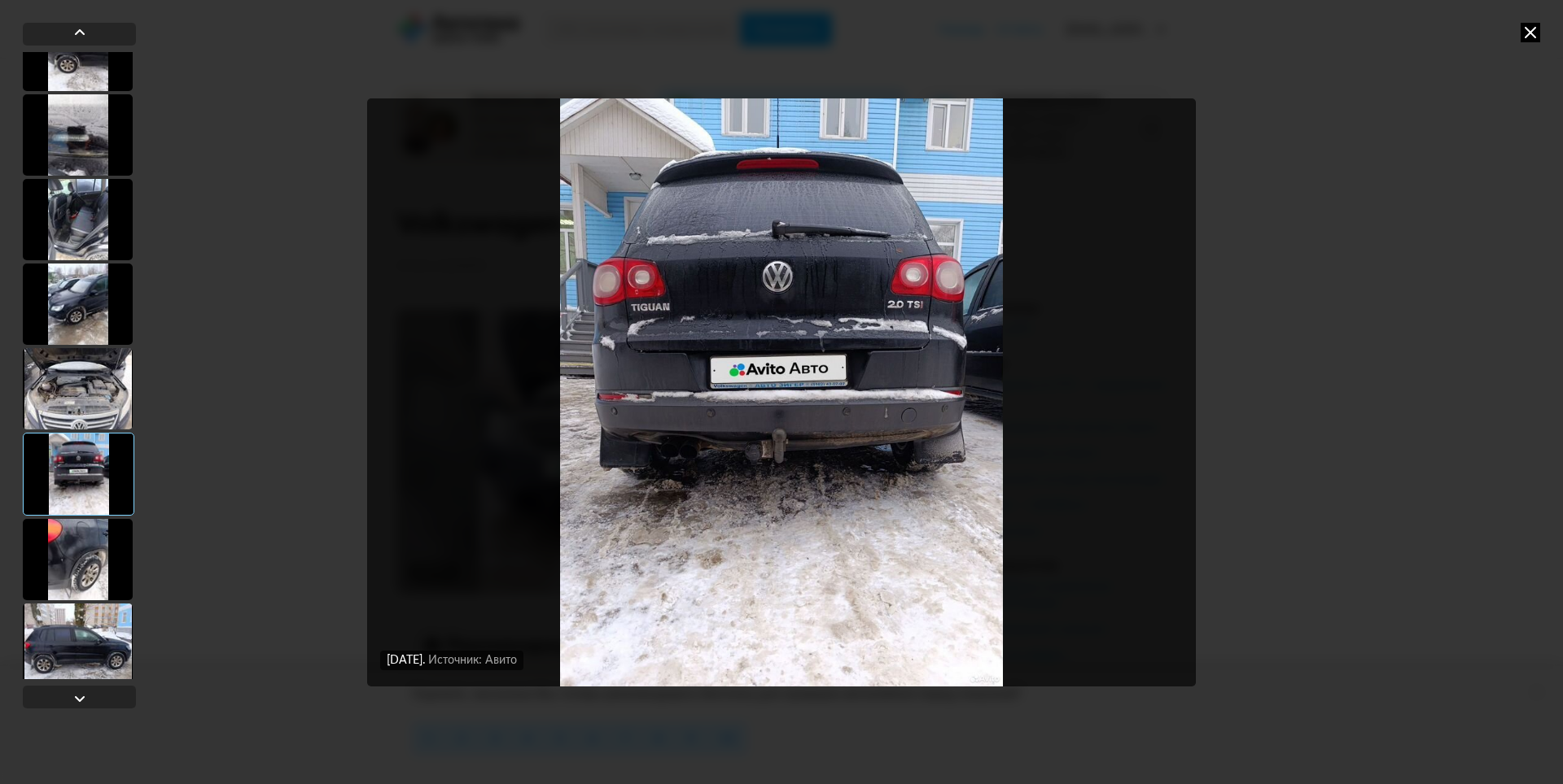
click at [85, 531] on div at bounding box center [78, 559] width 110 height 81
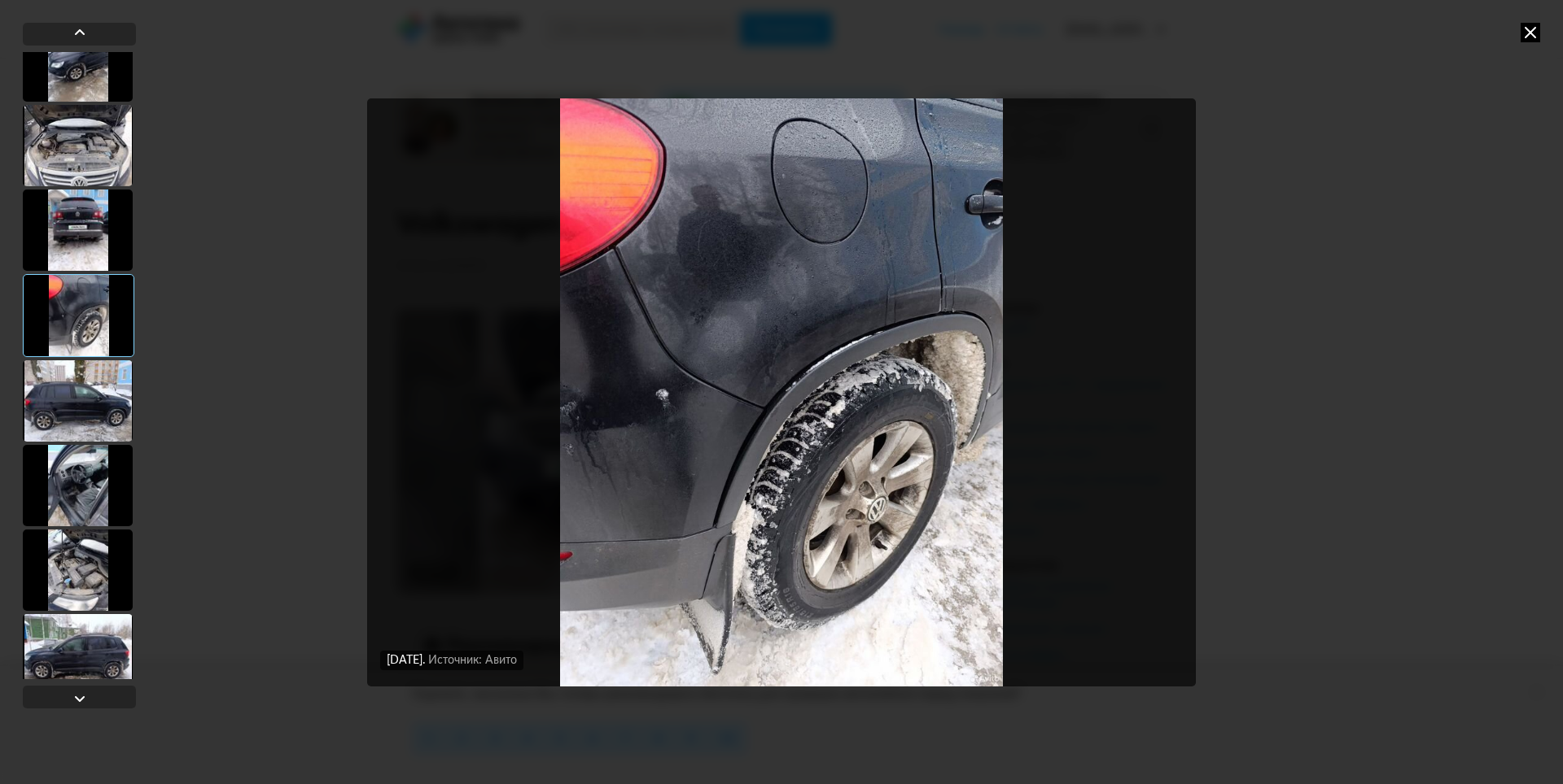
scroll to position [1302, 0]
click at [90, 410] on div at bounding box center [78, 400] width 110 height 81
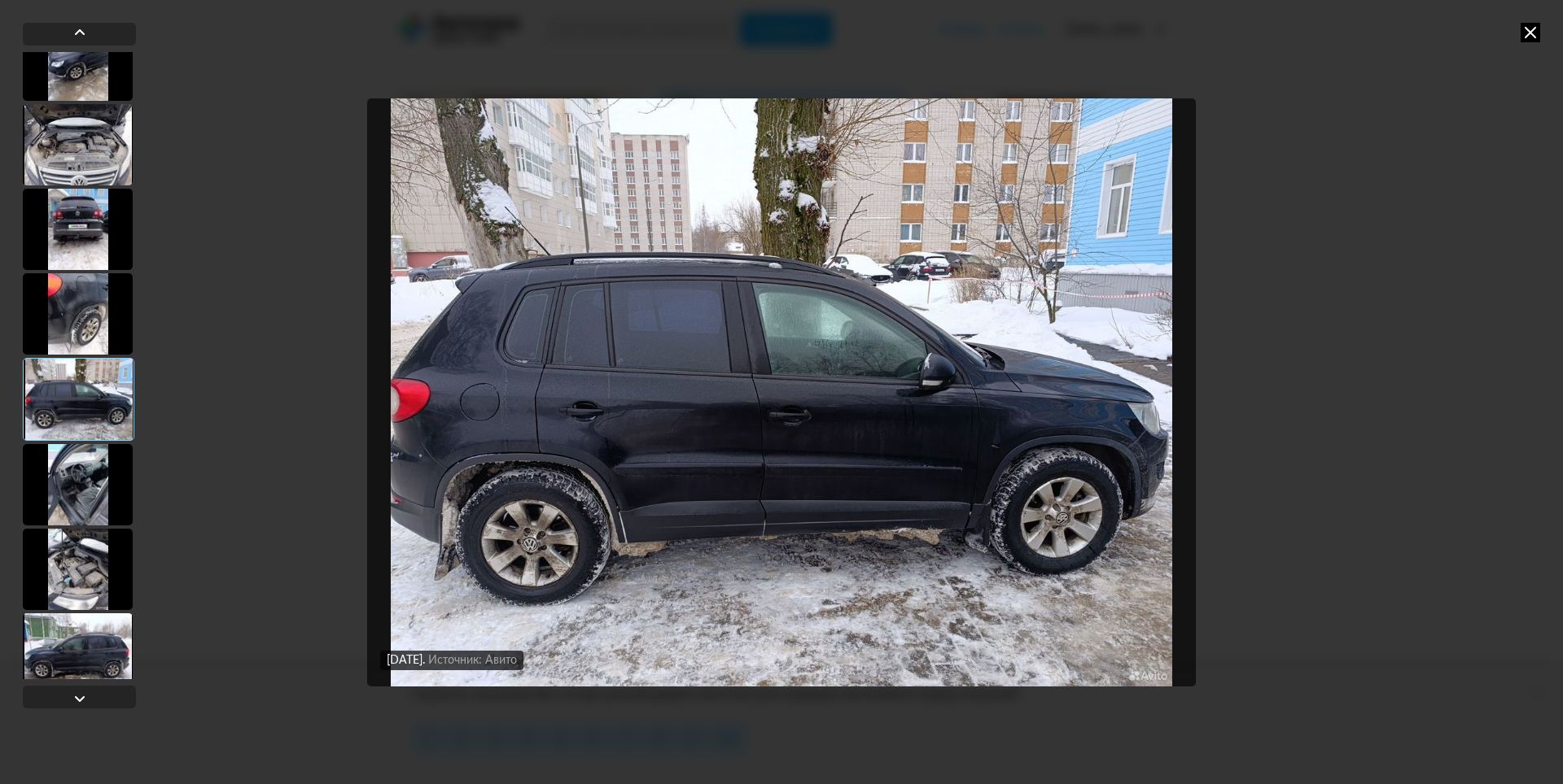
click at [87, 452] on div at bounding box center [78, 485] width 110 height 81
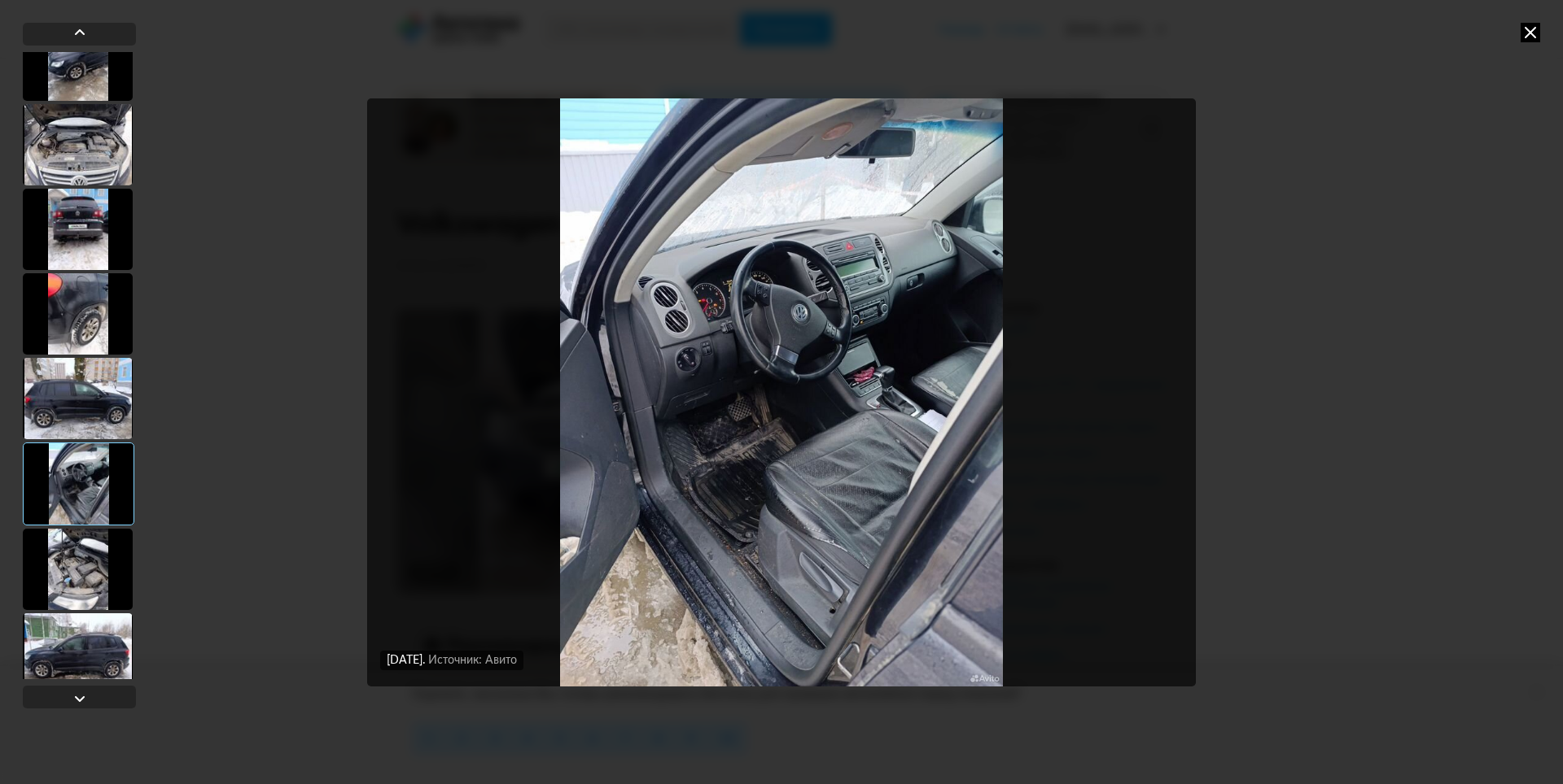
click at [730, 315] on img "Go to Slide 21" at bounding box center [781, 392] width 829 height 589
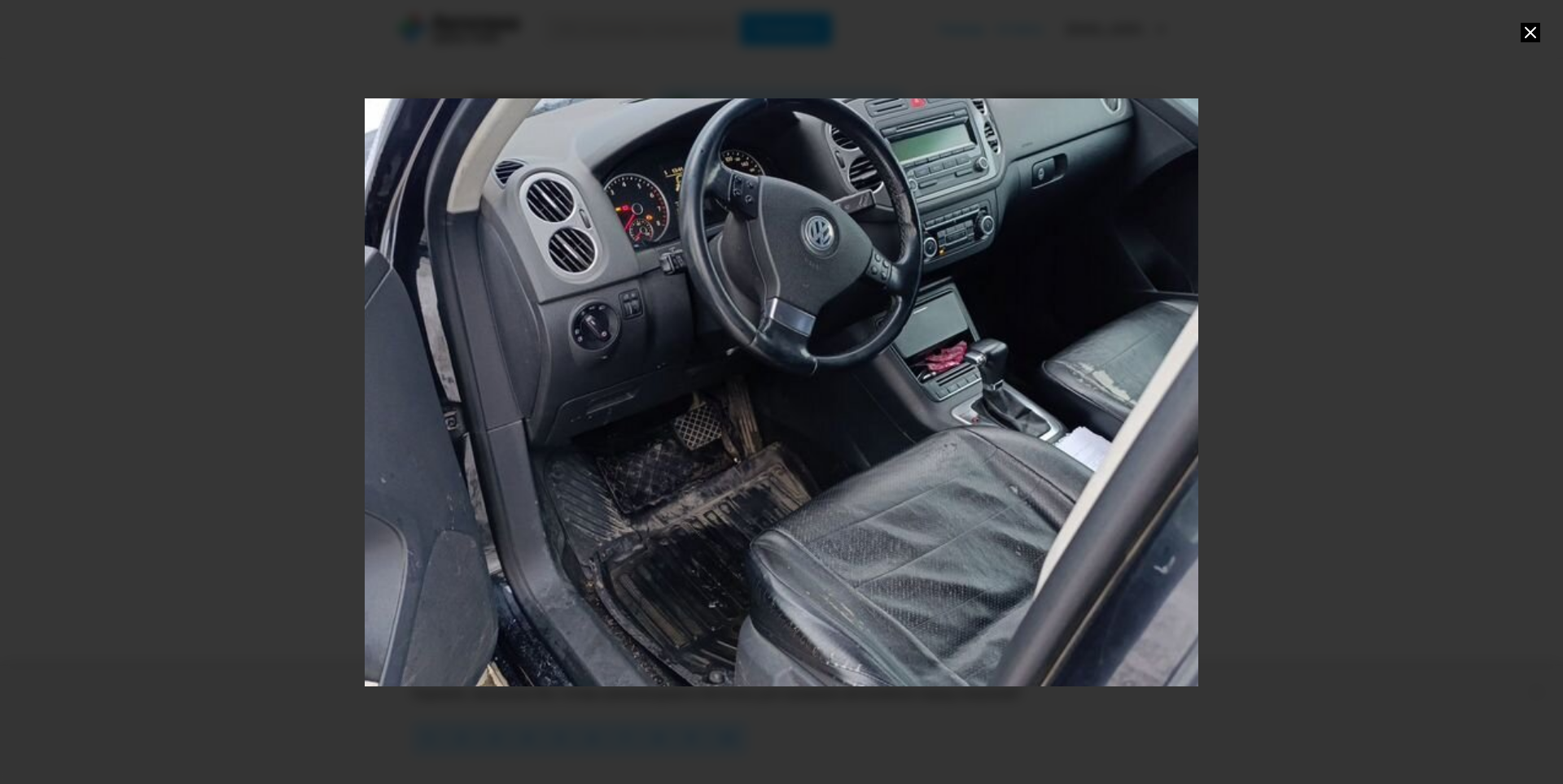
click at [1270, 293] on div at bounding box center [781, 392] width 1563 height 784
click at [1524, 33] on icon at bounding box center [1531, 32] width 20 height 20
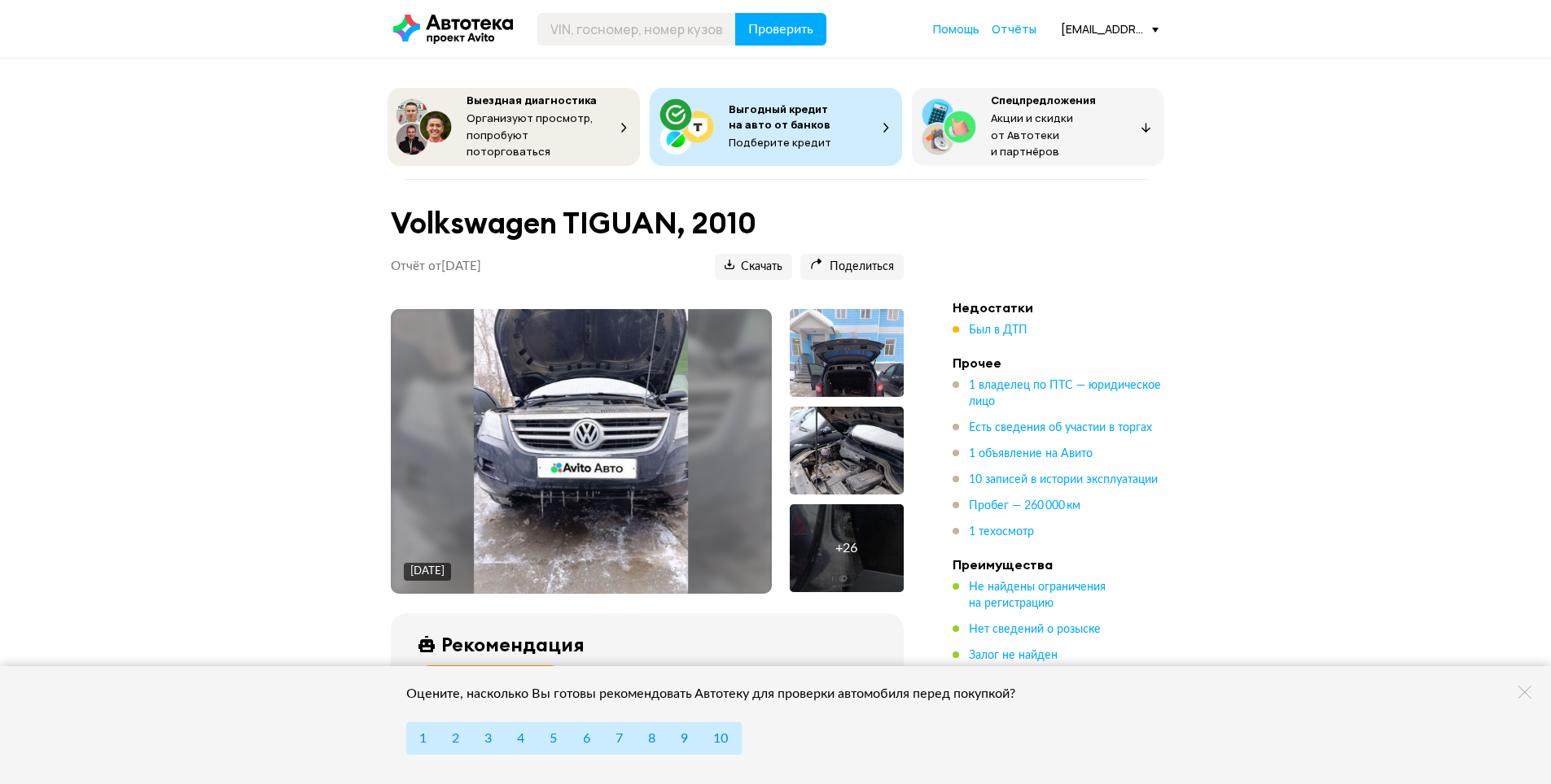
click at [852, 540] on div "+ 26" at bounding box center [847, 548] width 22 height 16
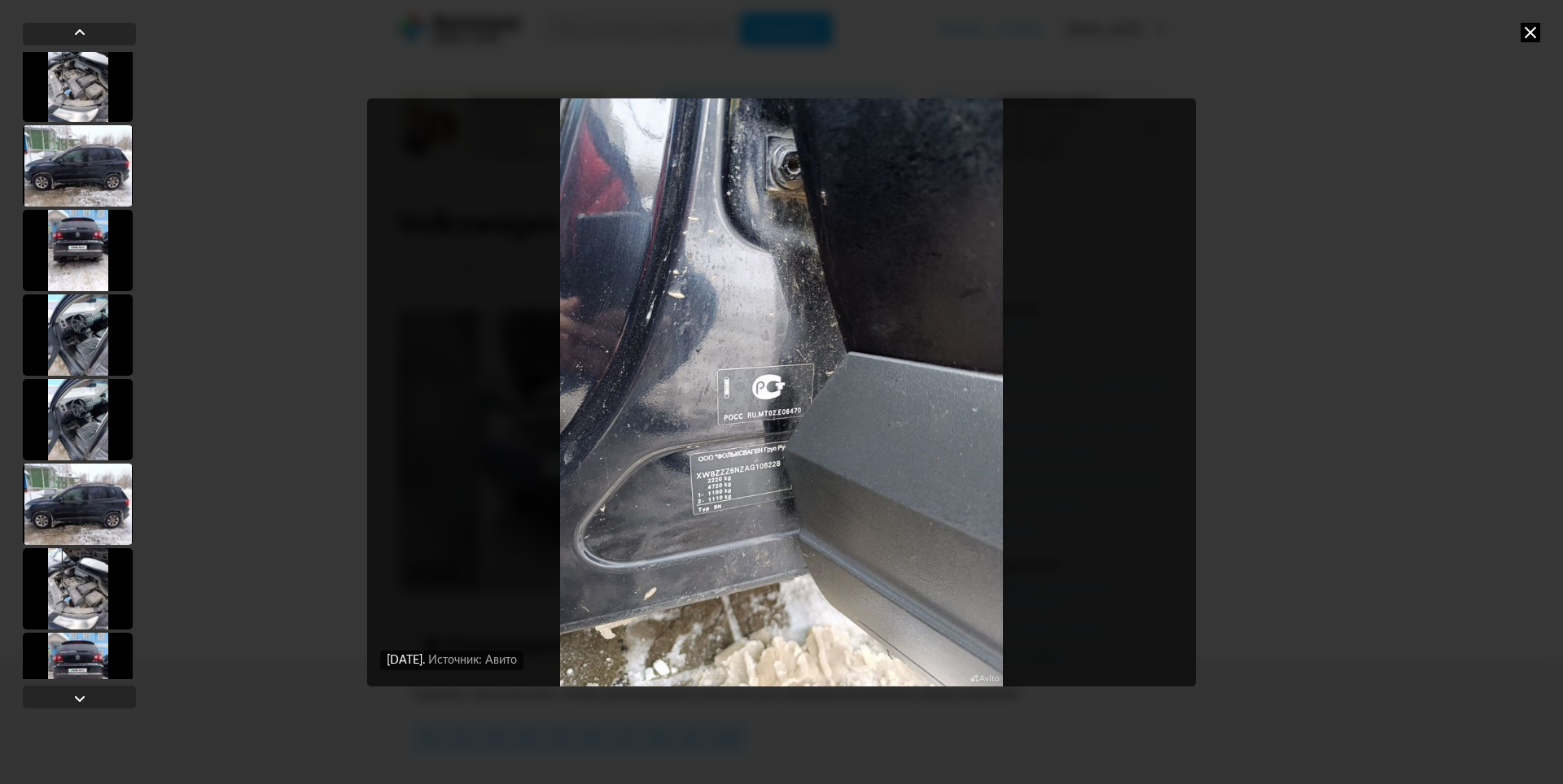
scroll to position [1828, 0]
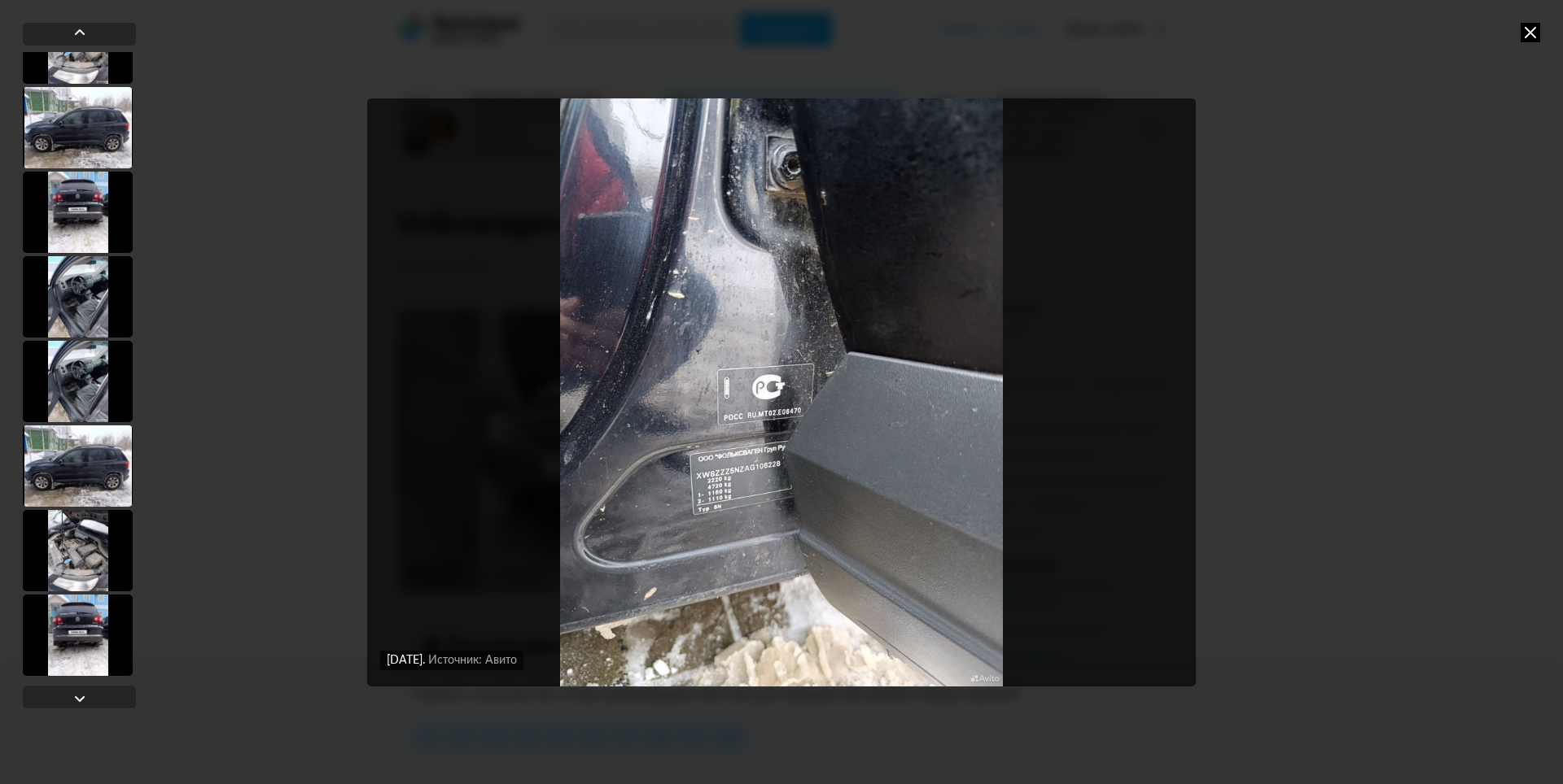
click at [83, 399] on div at bounding box center [78, 381] width 110 height 81
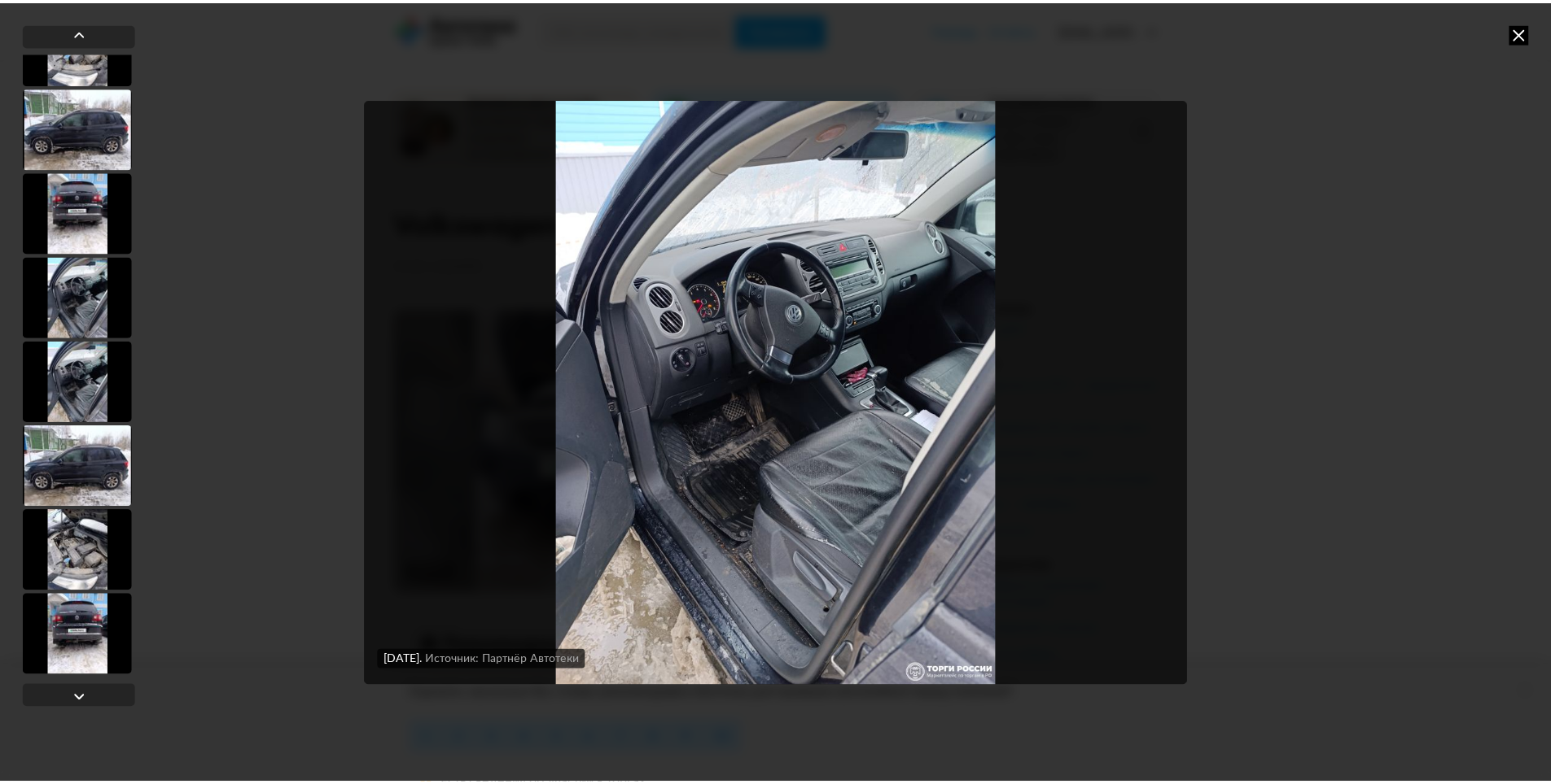
scroll to position [1826, 0]
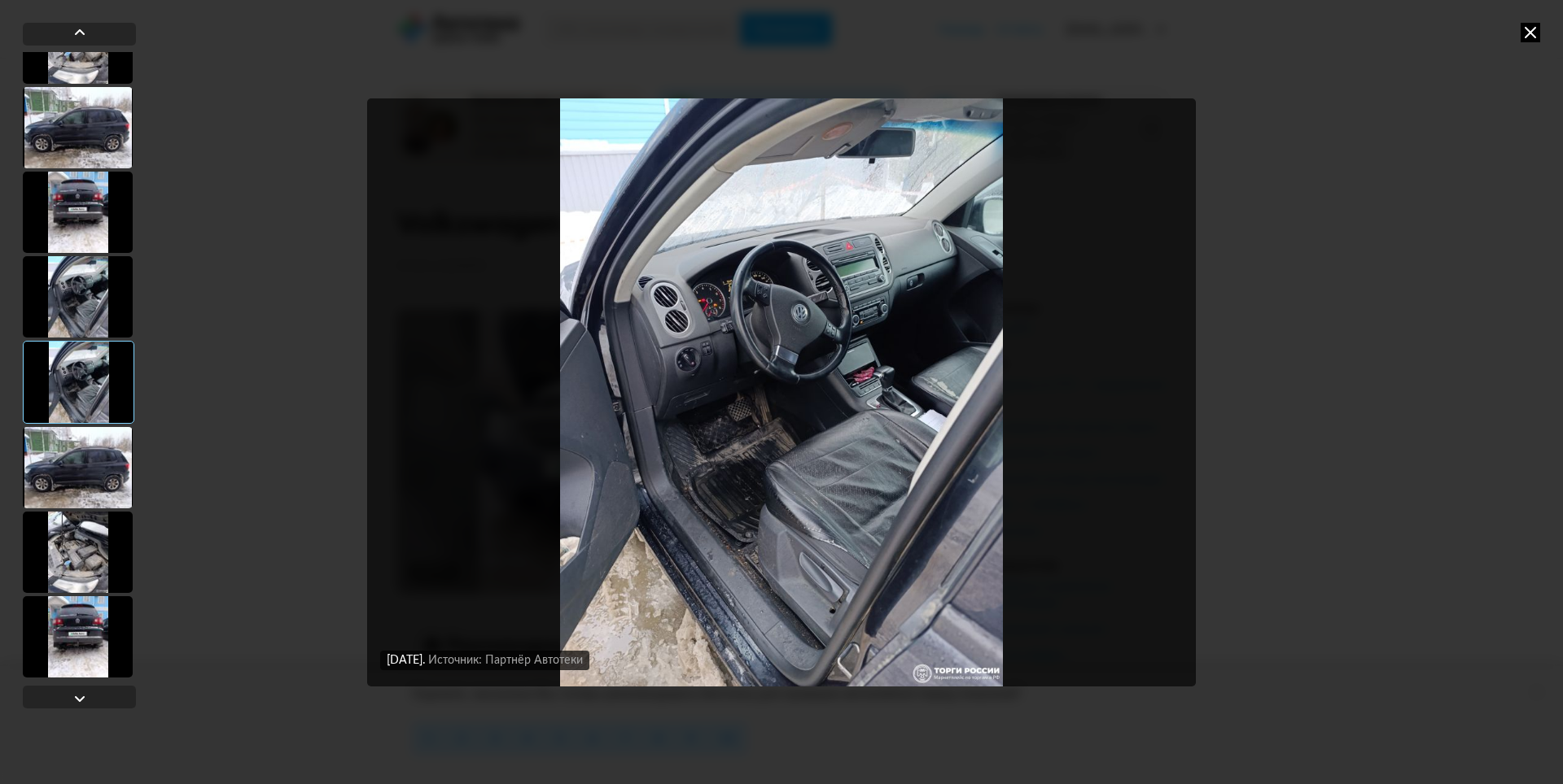
click at [96, 314] on div at bounding box center [78, 296] width 110 height 81
click at [1536, 35] on icon at bounding box center [1531, 32] width 20 height 20
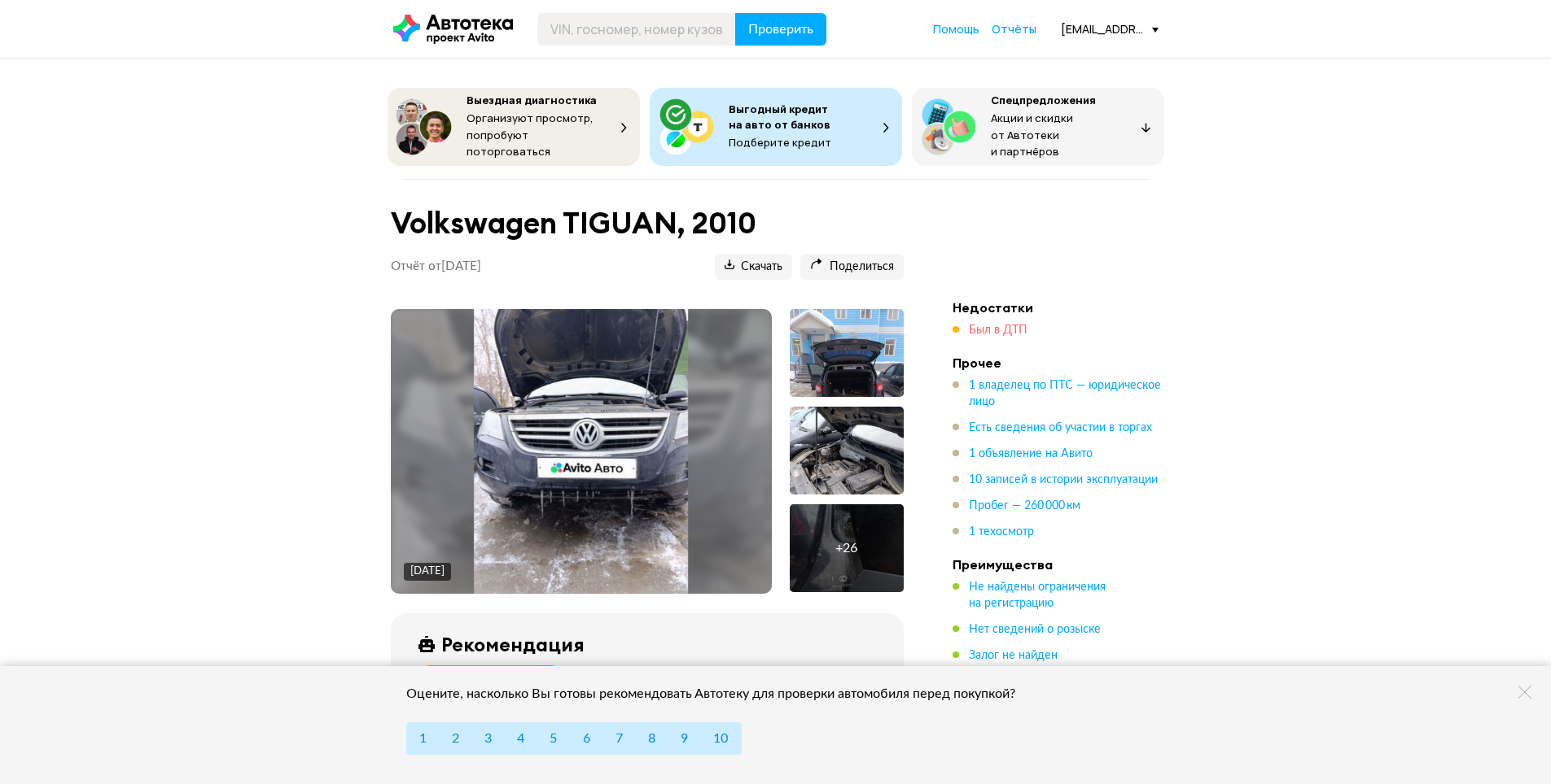
click at [1006, 329] on span "Был в ДТП" at bounding box center [998, 330] width 59 height 11
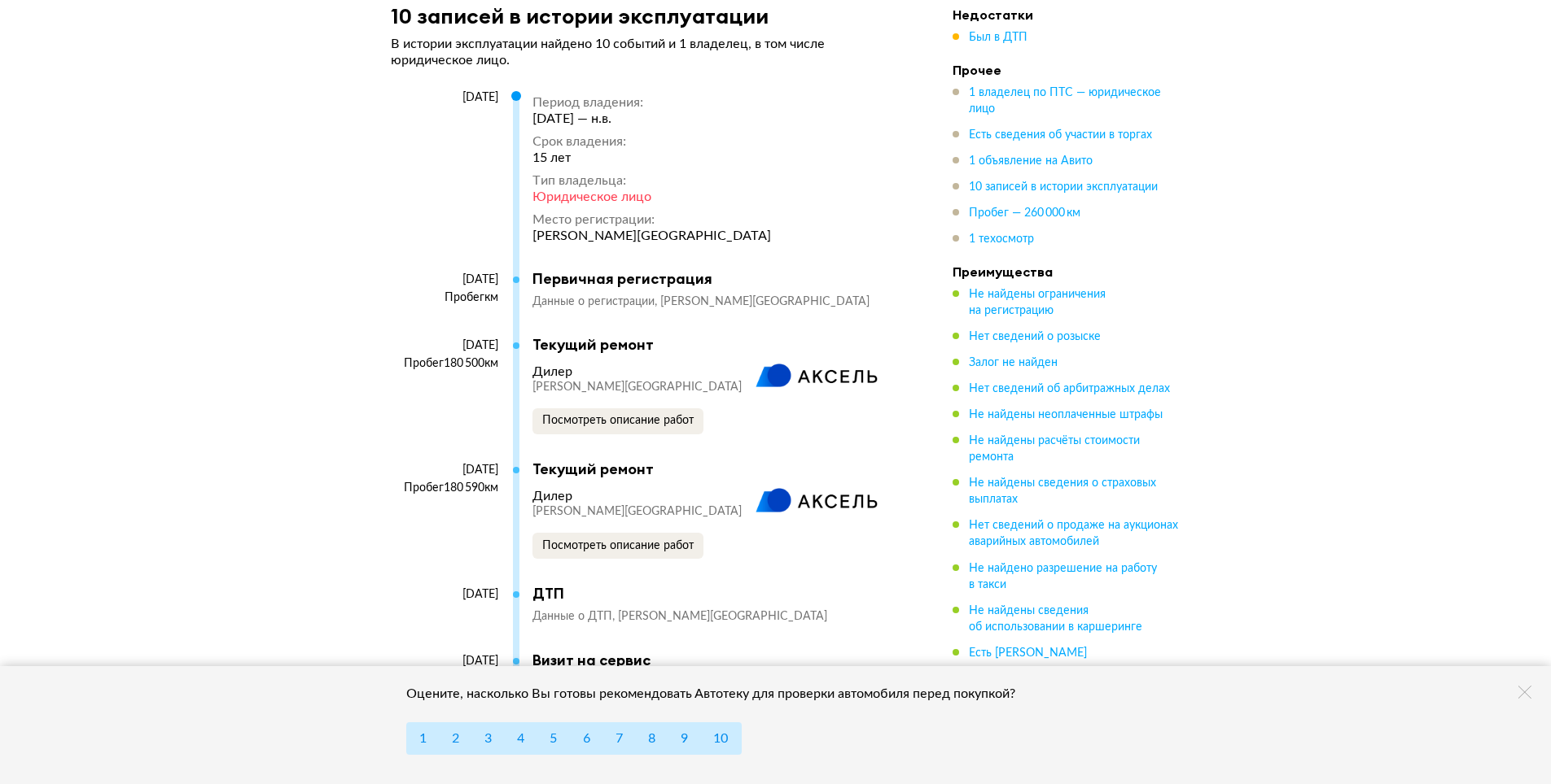
scroll to position [4115, 0]
